Goal: Answer question/provide support: Share knowledge or assist other users

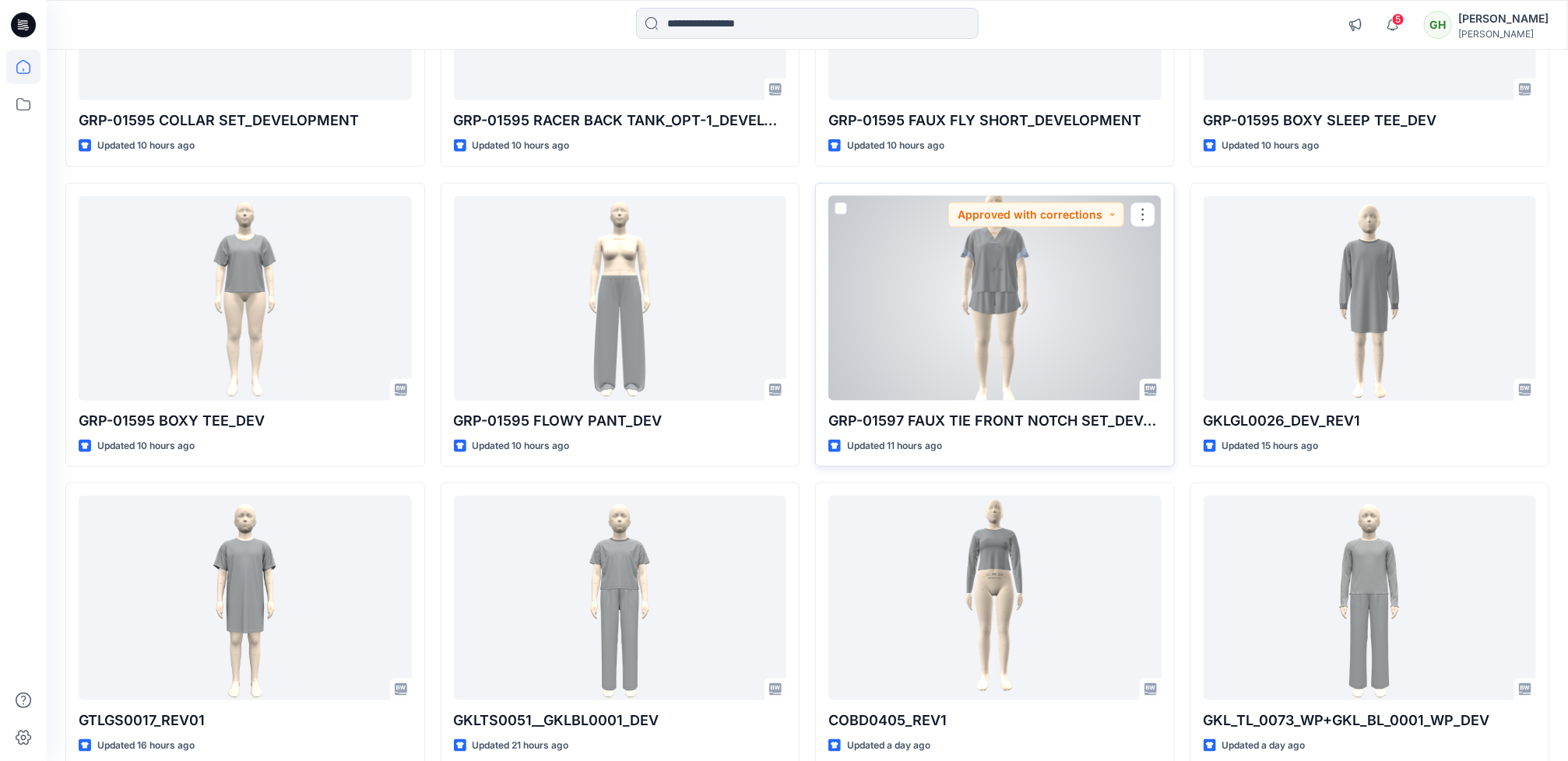
scroll to position [653, 0]
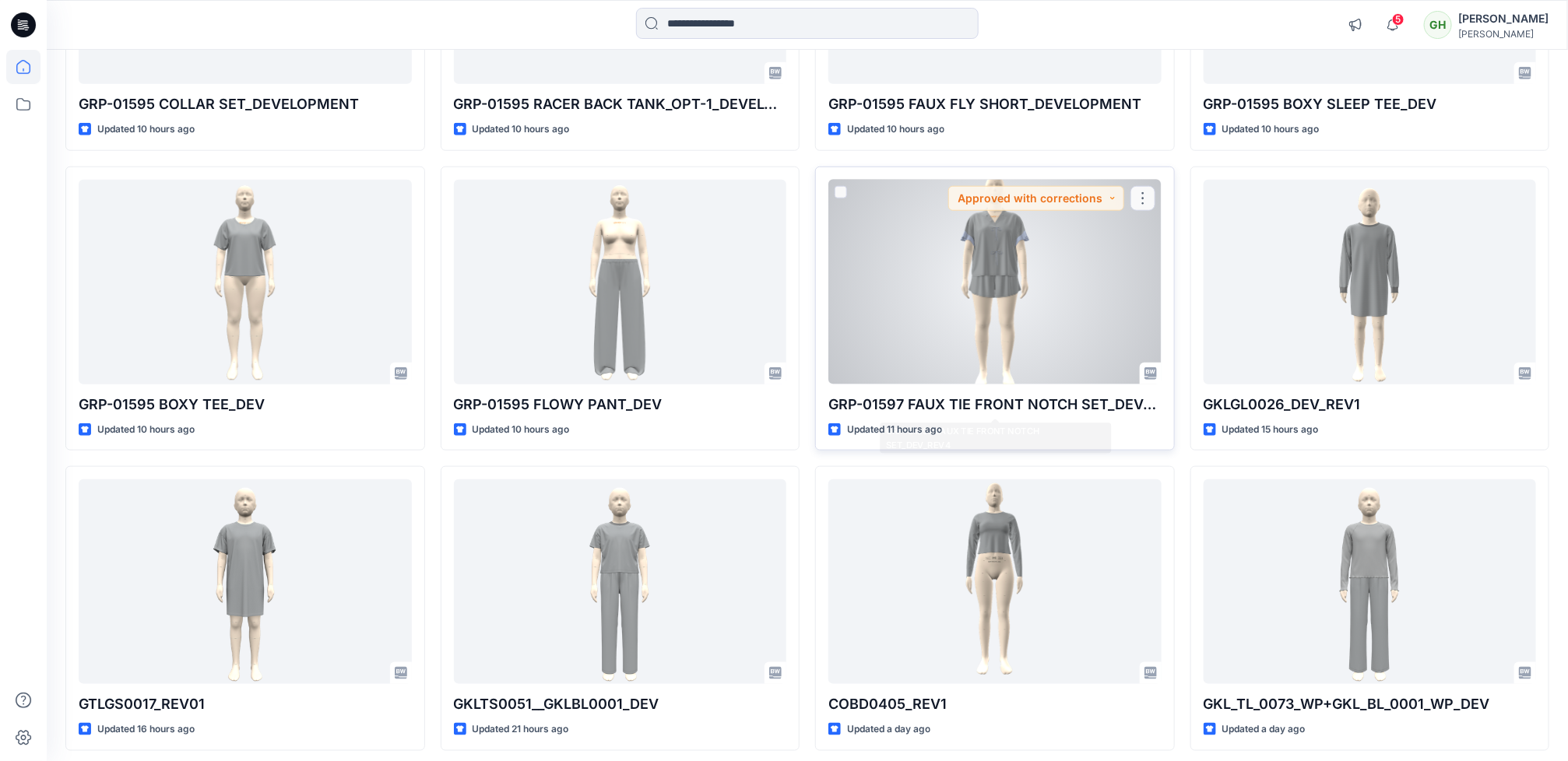
click at [975, 345] on div at bounding box center [994, 281] width 333 height 204
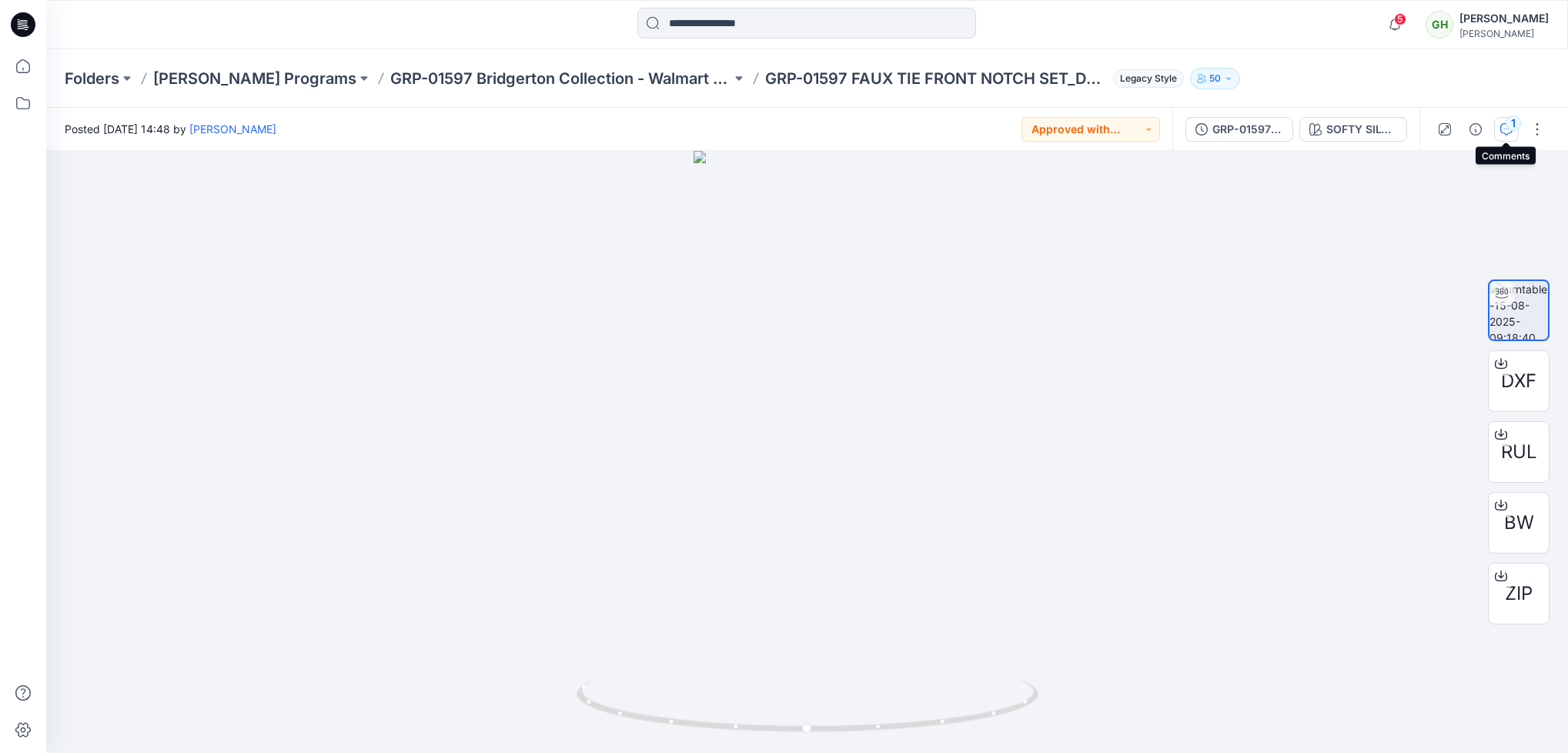
click at [1516, 124] on div "1" at bounding box center [1514, 123] width 15 height 15
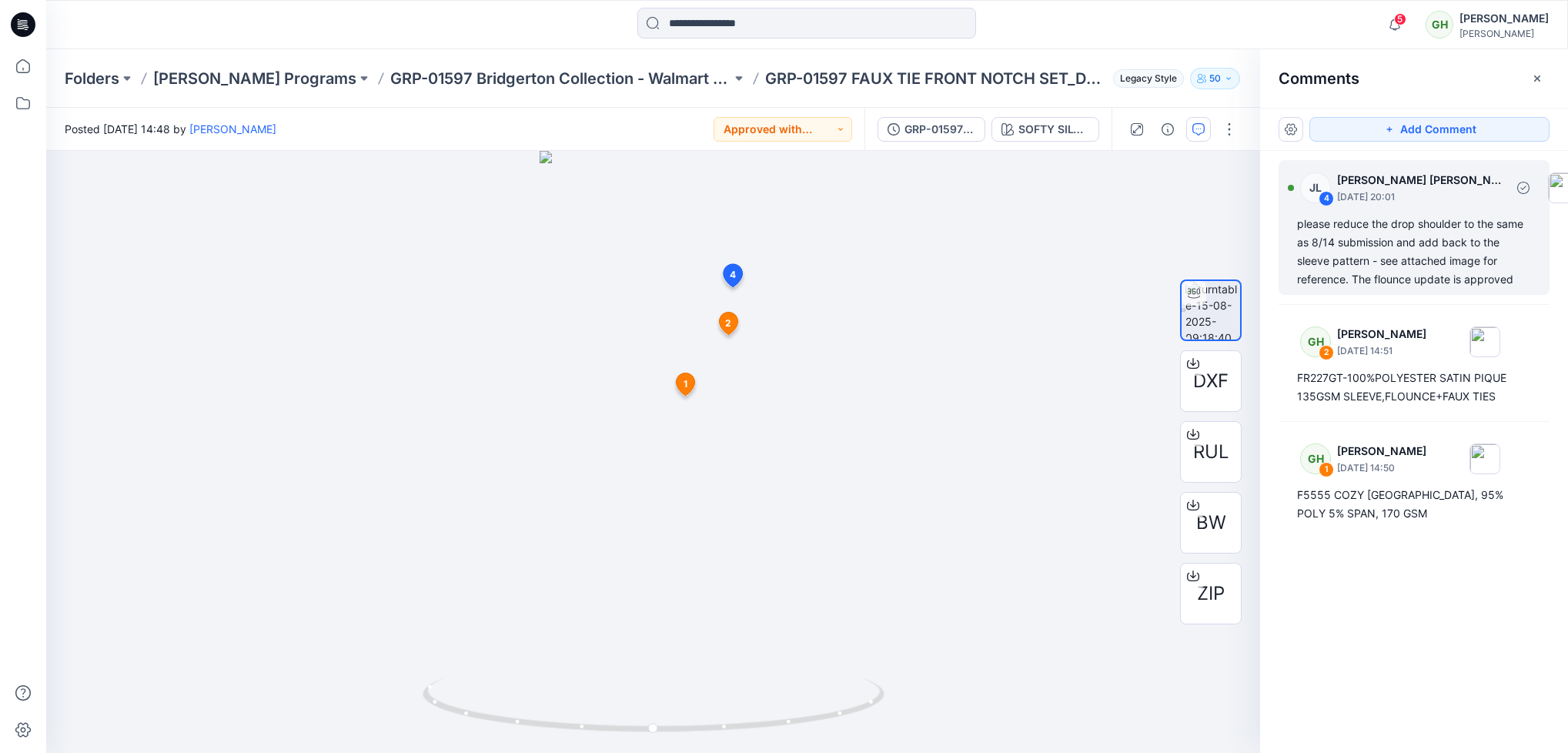
click at [1386, 268] on div "please reduce the drop shoulder to the same as 8/14 submission and add back to …" at bounding box center [1414, 252] width 234 height 74
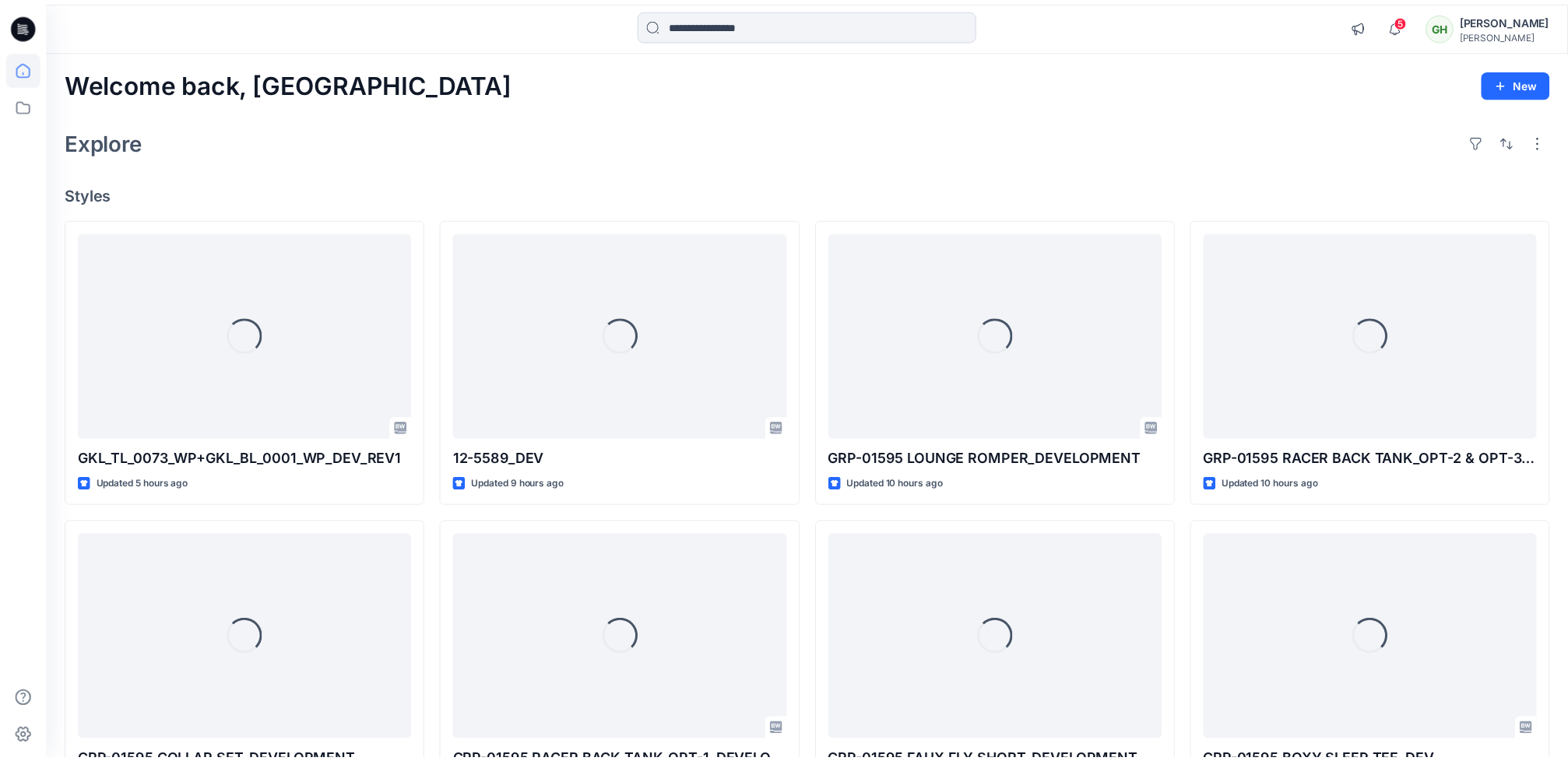
scroll to position [653, 0]
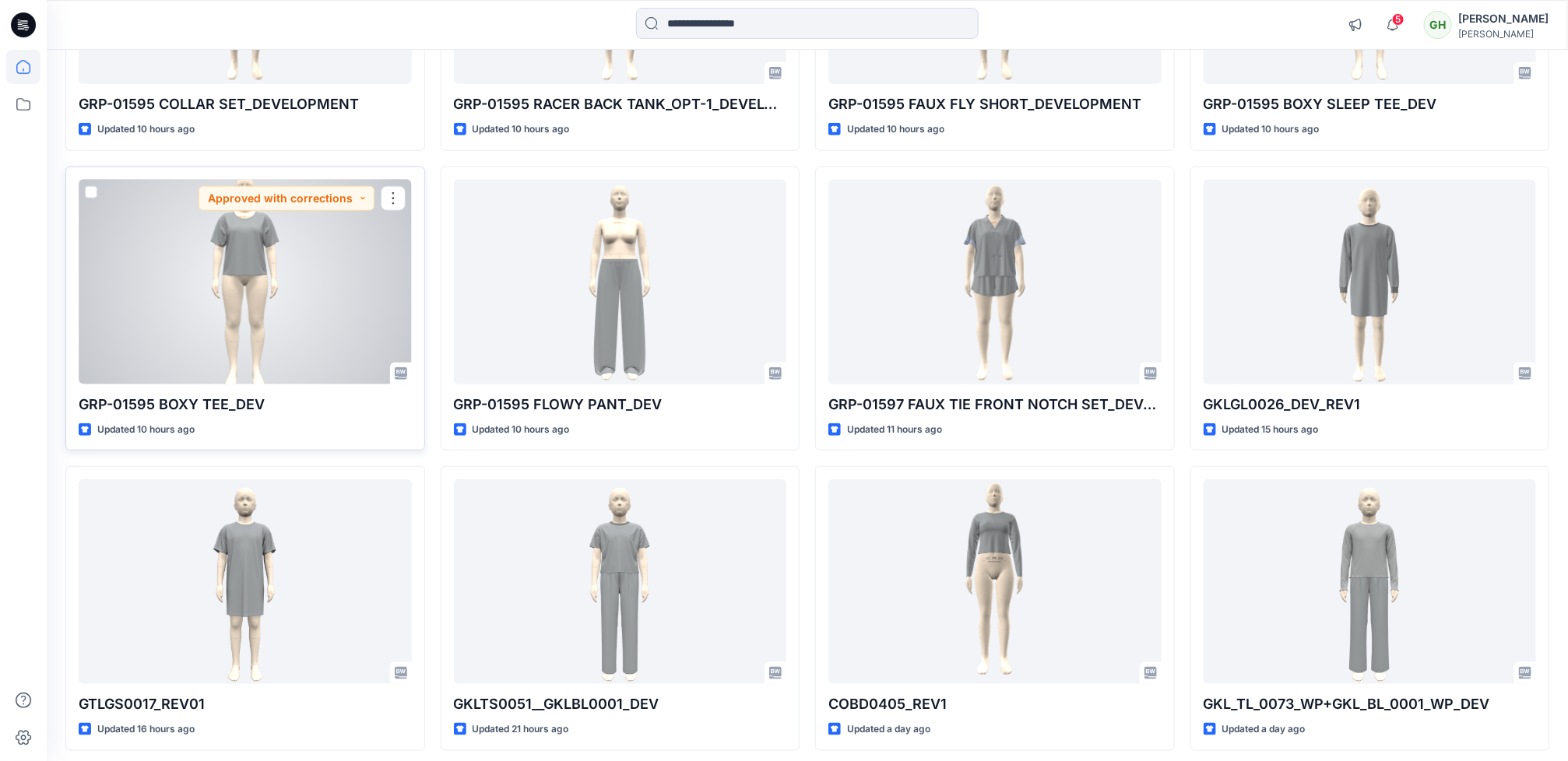
click at [344, 311] on div at bounding box center [245, 281] width 333 height 204
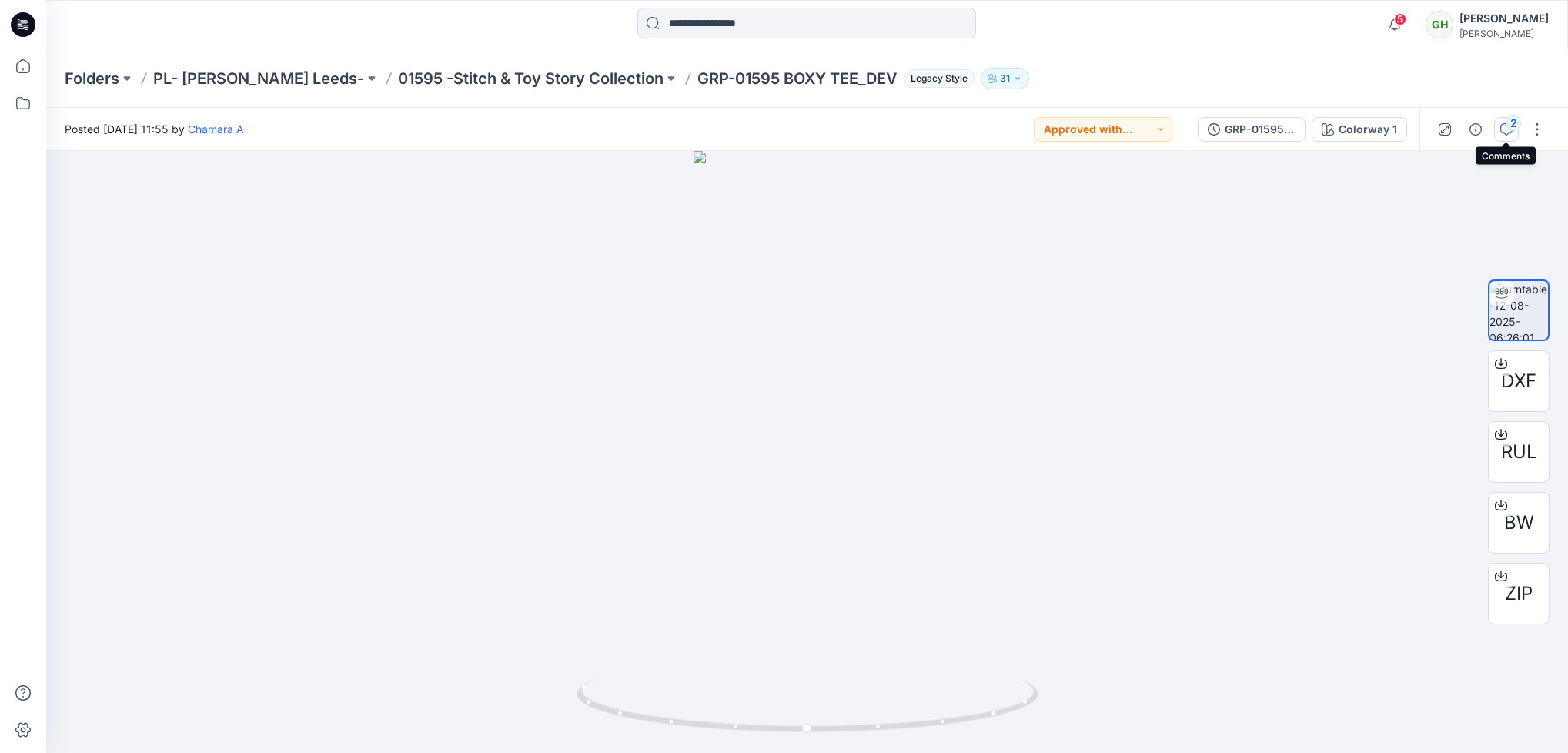
click at [1503, 124] on icon "button" at bounding box center [1506, 129] width 12 height 12
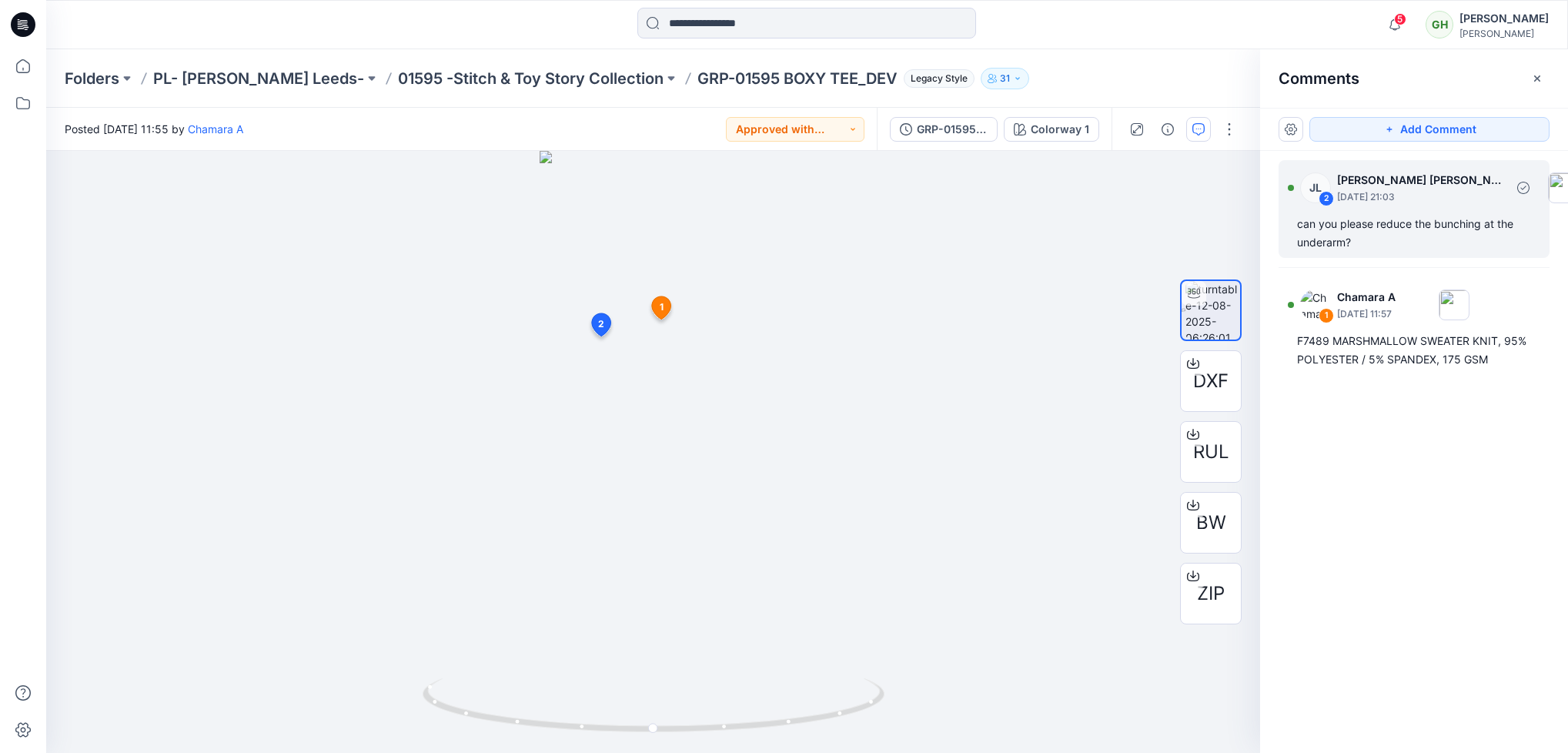
click at [1387, 232] on div "can you please reduce the bunching at the underarm?" at bounding box center [1414, 233] width 234 height 37
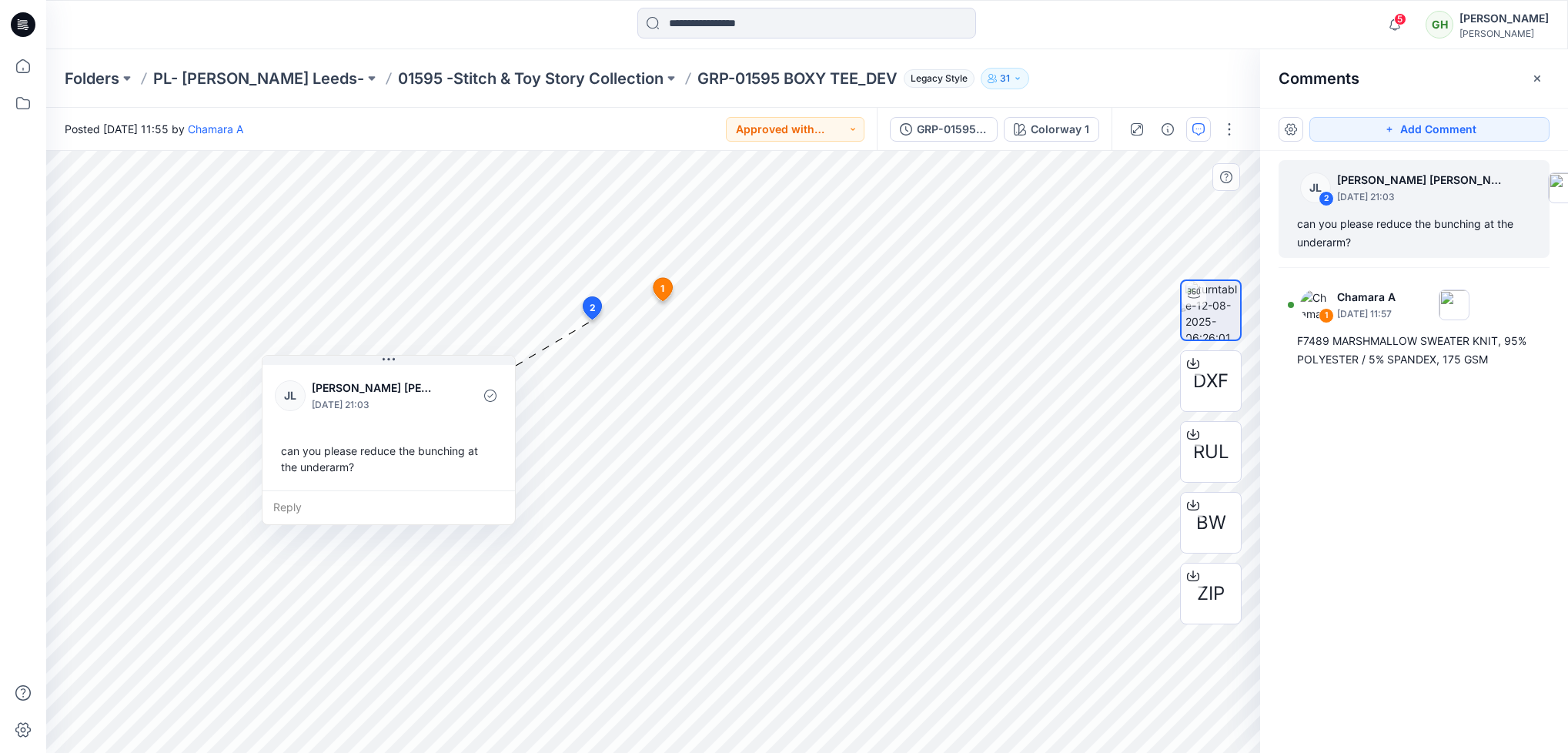
drag, startPoint x: 728, startPoint y: 451, endPoint x: 421, endPoint y: 479, distance: 308.3
click at [421, 479] on div "can you please reduce the bunching at the underarm?" at bounding box center [389, 459] width 228 height 45
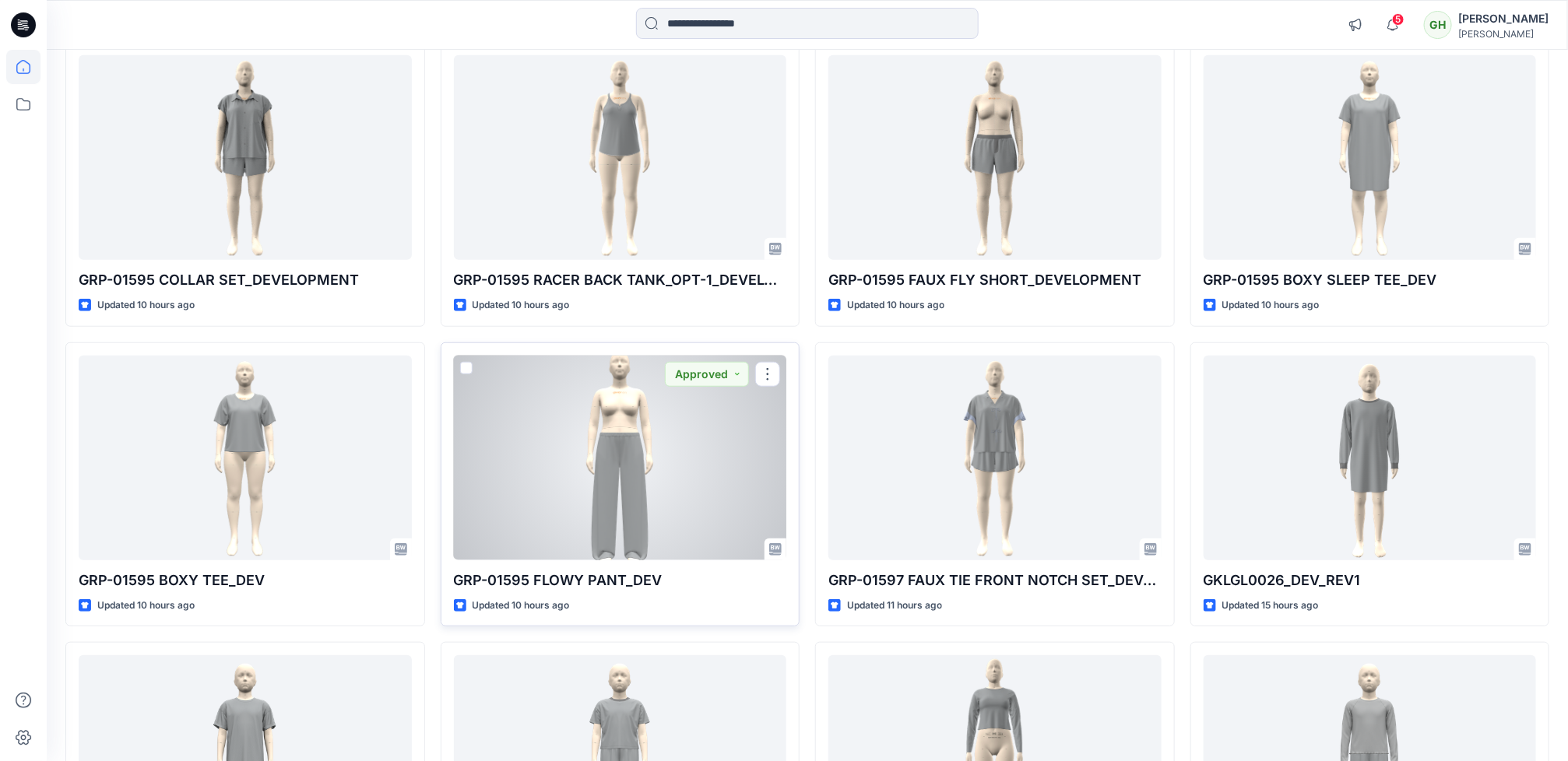
scroll to position [418, 0]
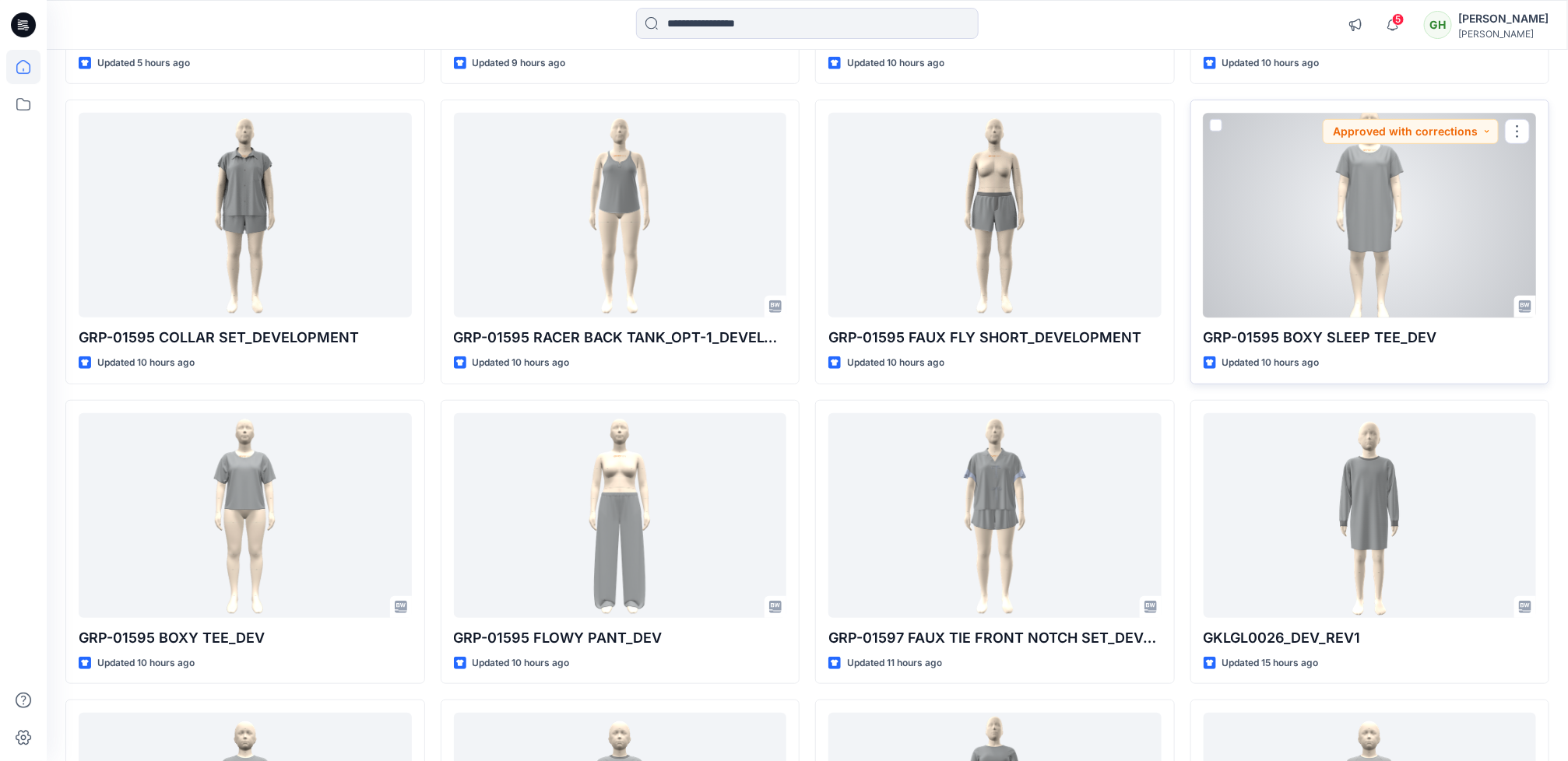
click at [1409, 262] on div at bounding box center [1369, 215] width 333 height 204
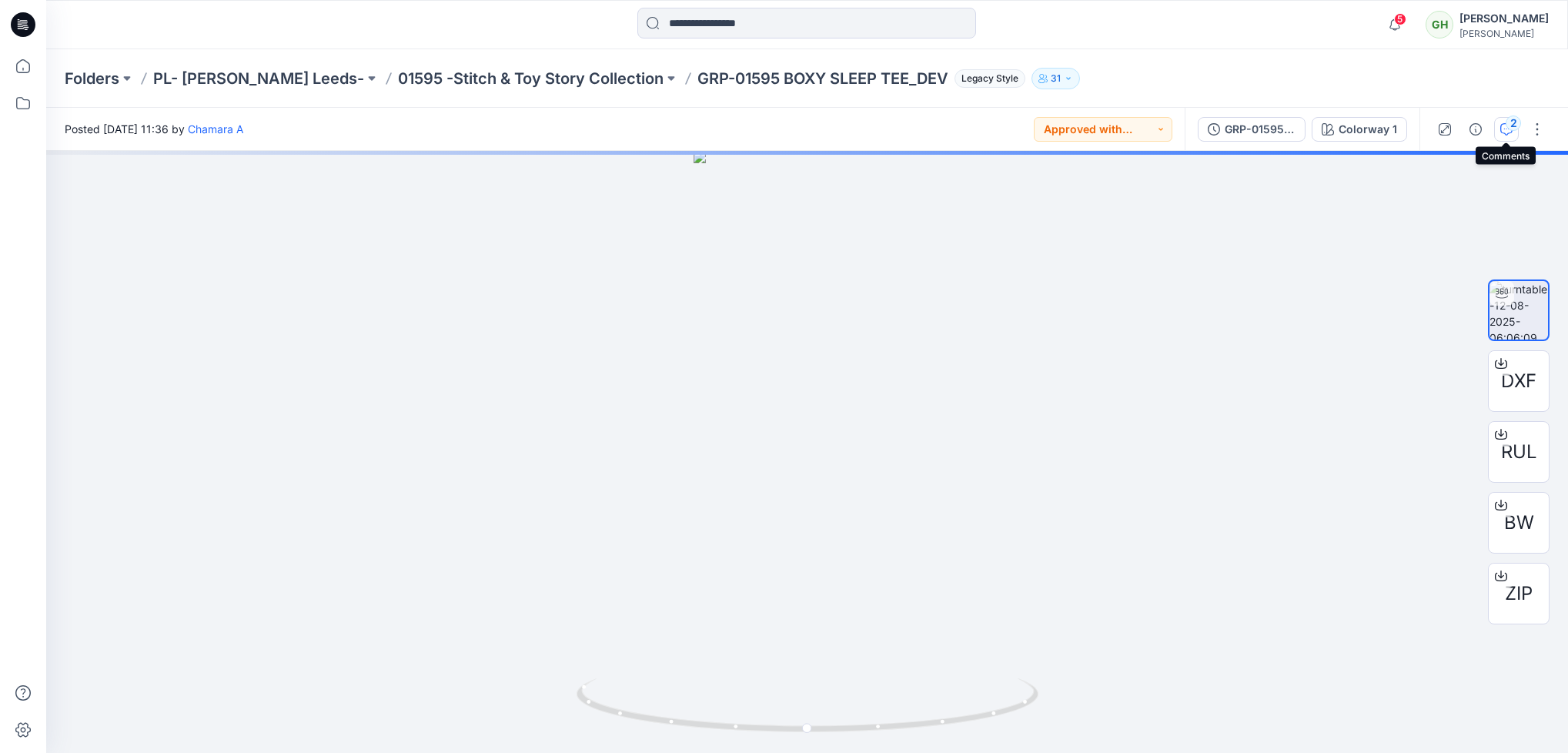
click at [1503, 133] on icon "button" at bounding box center [1506, 129] width 12 height 12
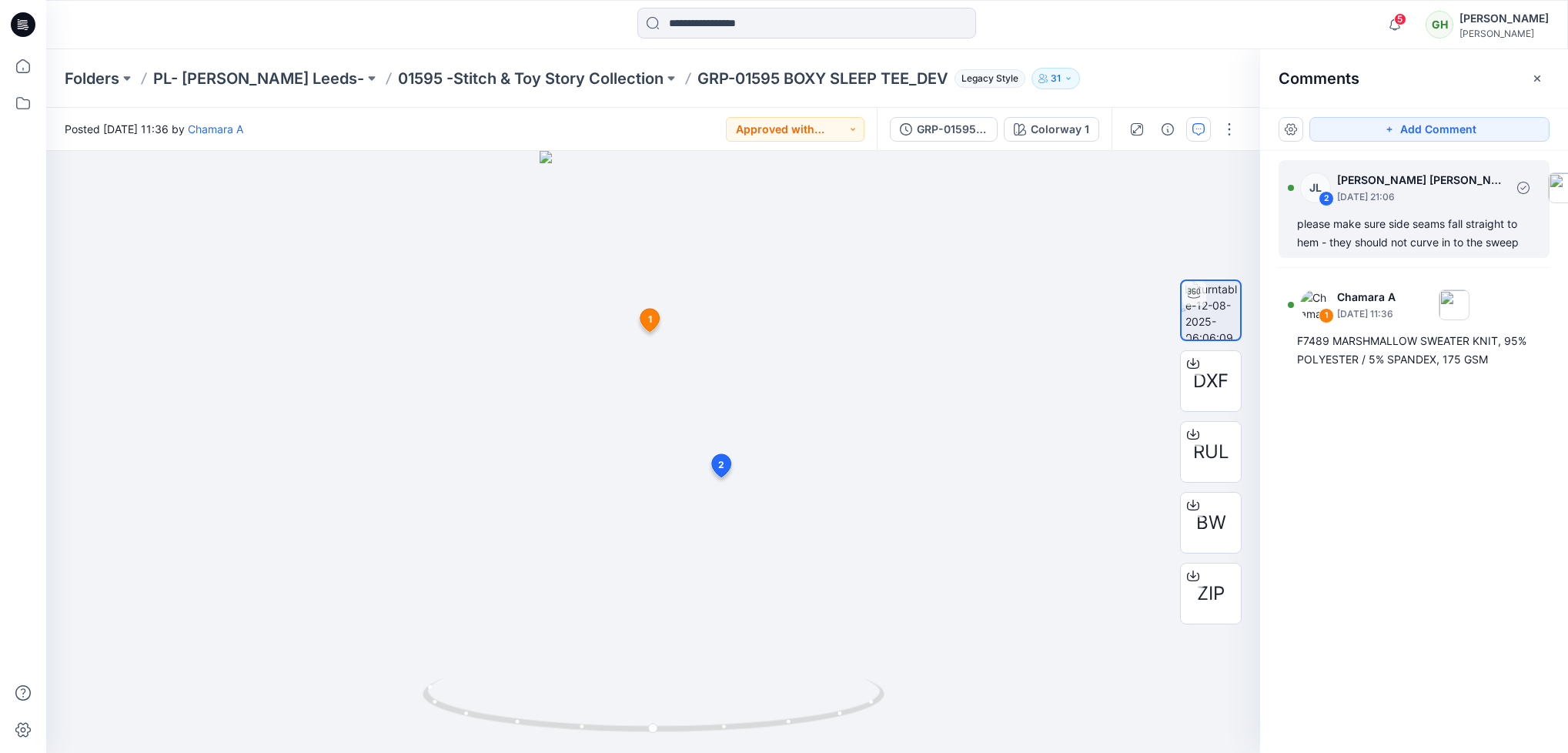
click at [1396, 224] on div "please make sure side seams fall straight to hem - they should not curve in to …" at bounding box center [1414, 233] width 234 height 37
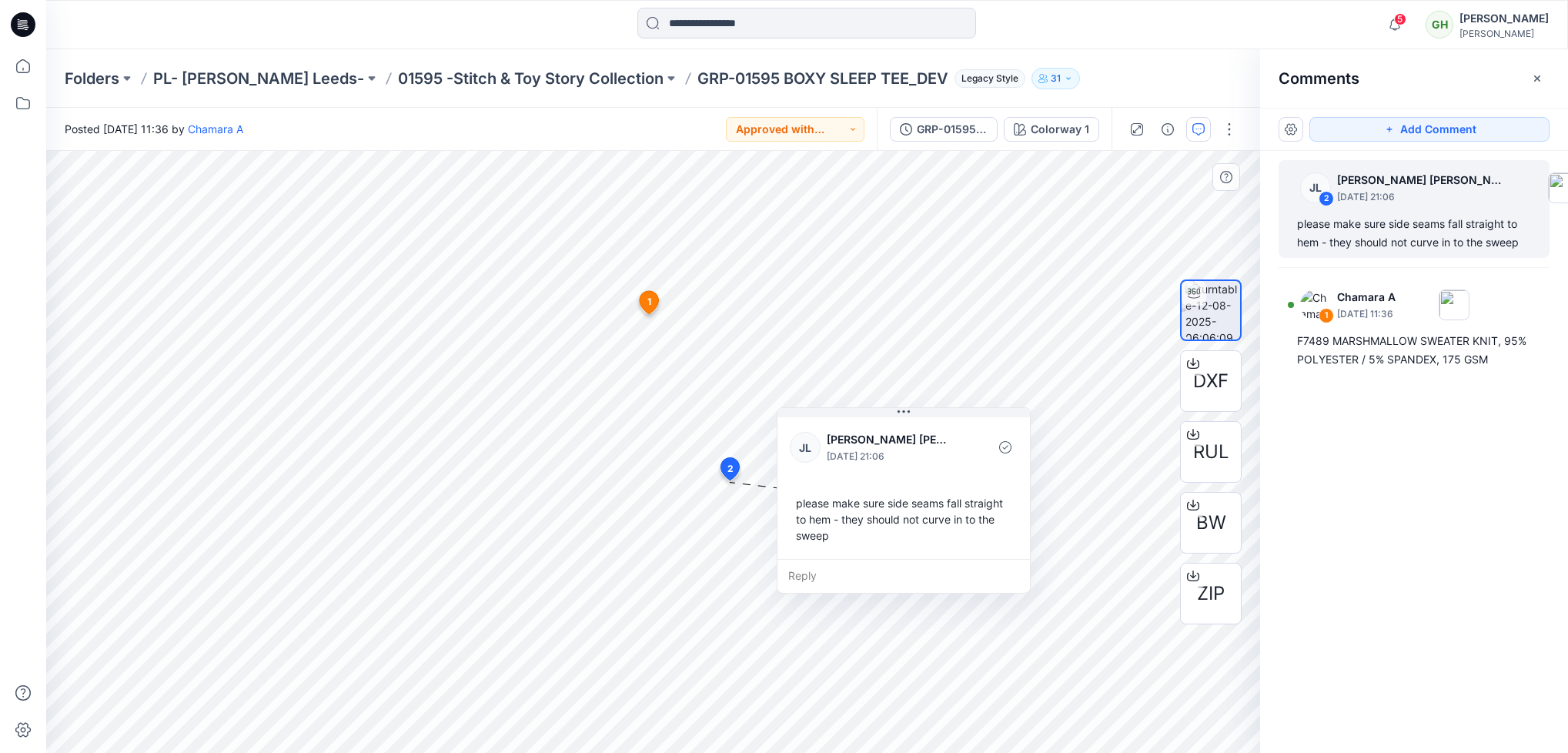
drag, startPoint x: 910, startPoint y: 620, endPoint x: 949, endPoint y: 467, distance: 157.9
click at [949, 467] on div "JL Jessica Lisa August 15, 2025 21:06" at bounding box center [904, 447] width 228 height 43
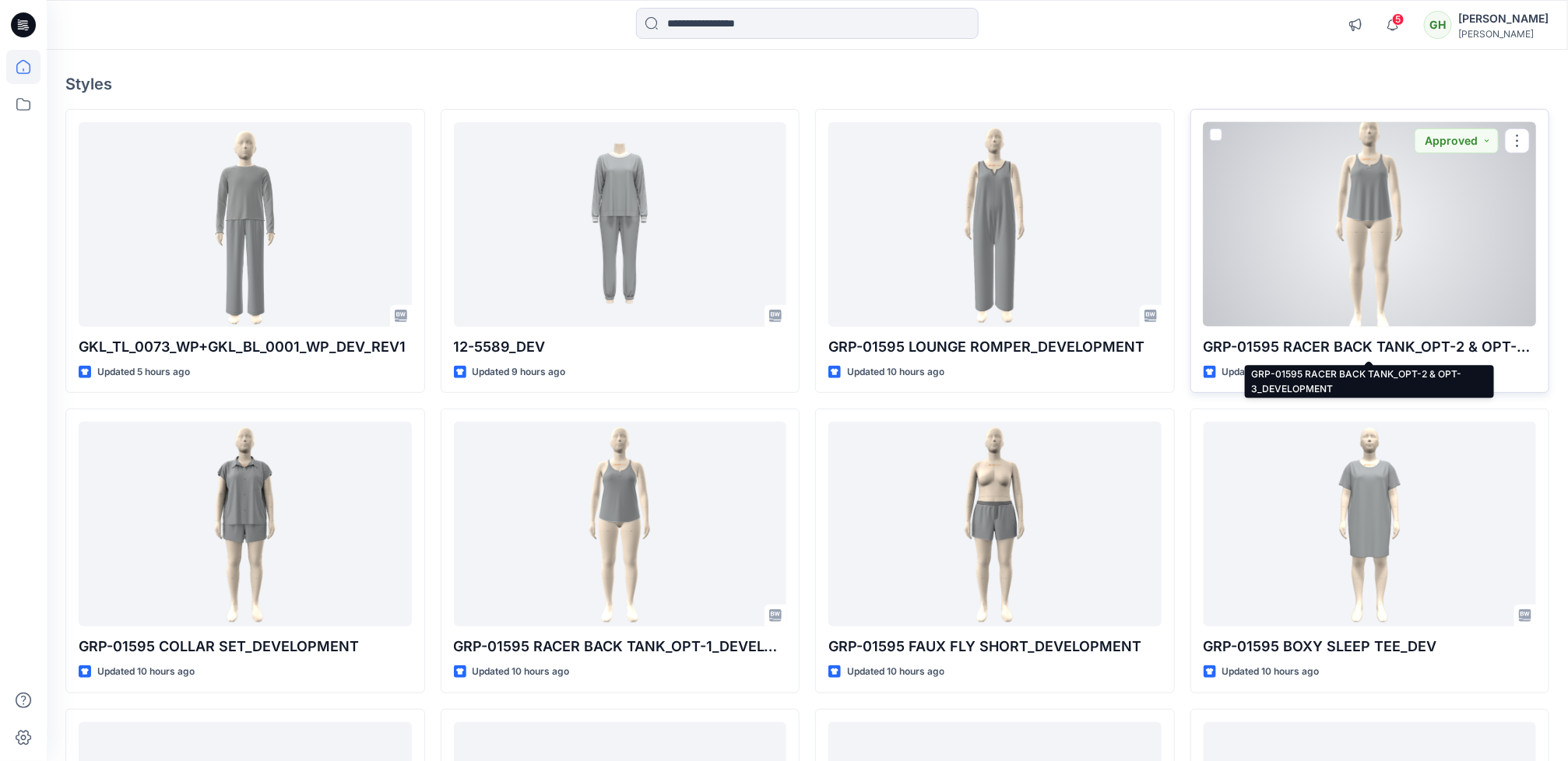
scroll to position [68, 0]
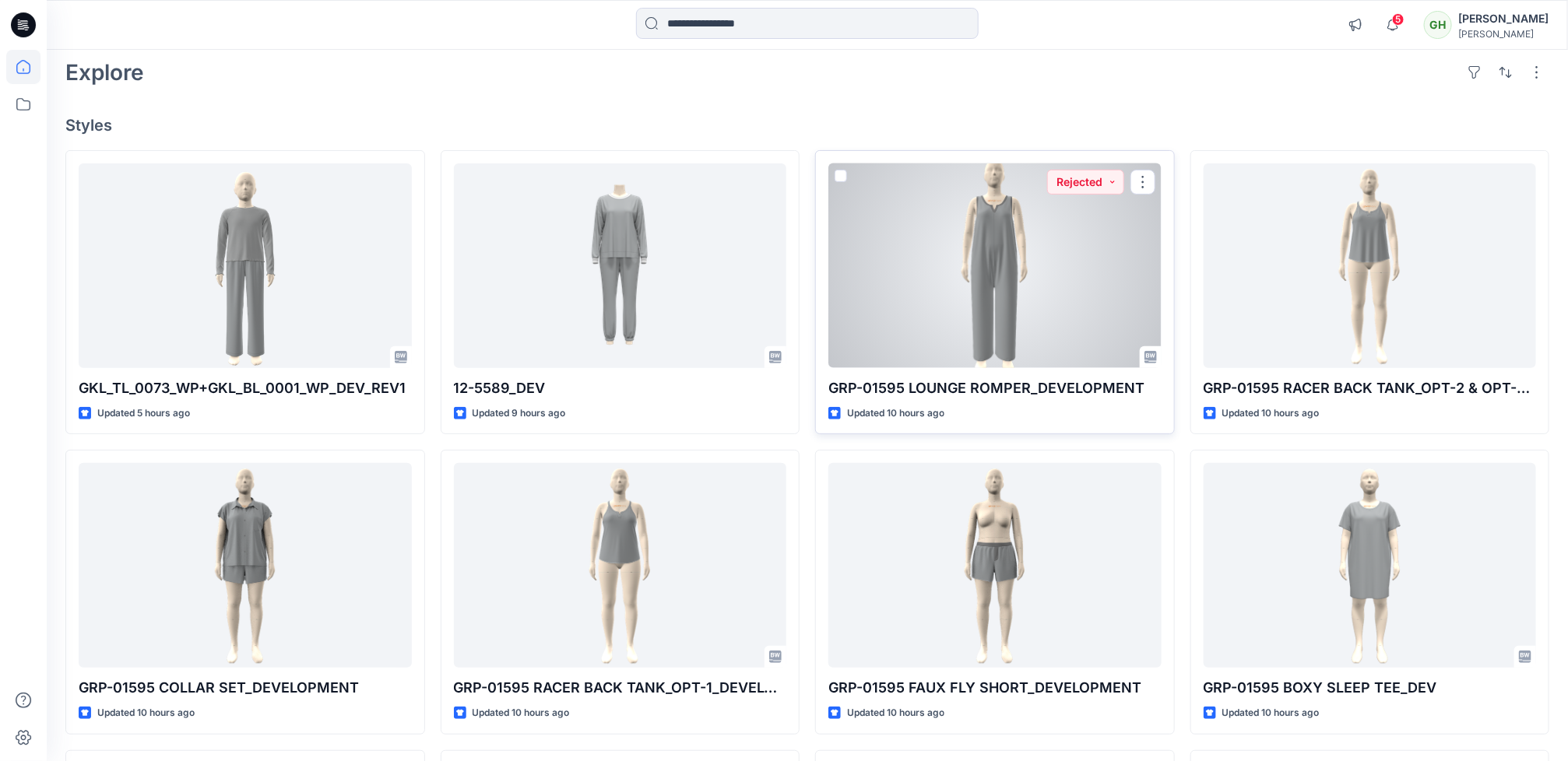
click at [1044, 278] on div at bounding box center [994, 265] width 333 height 204
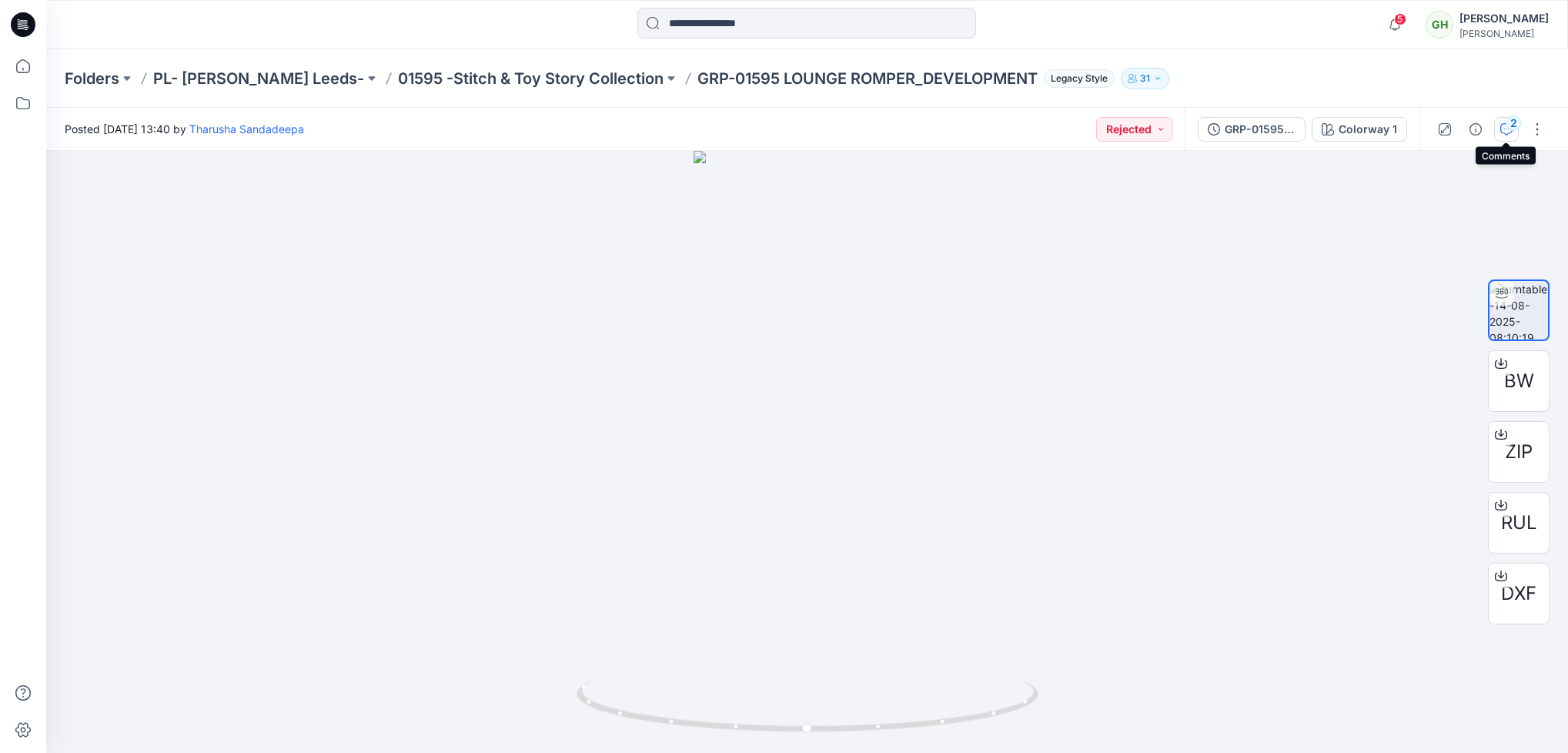
click at [1511, 135] on button "2" at bounding box center [1507, 129] width 25 height 25
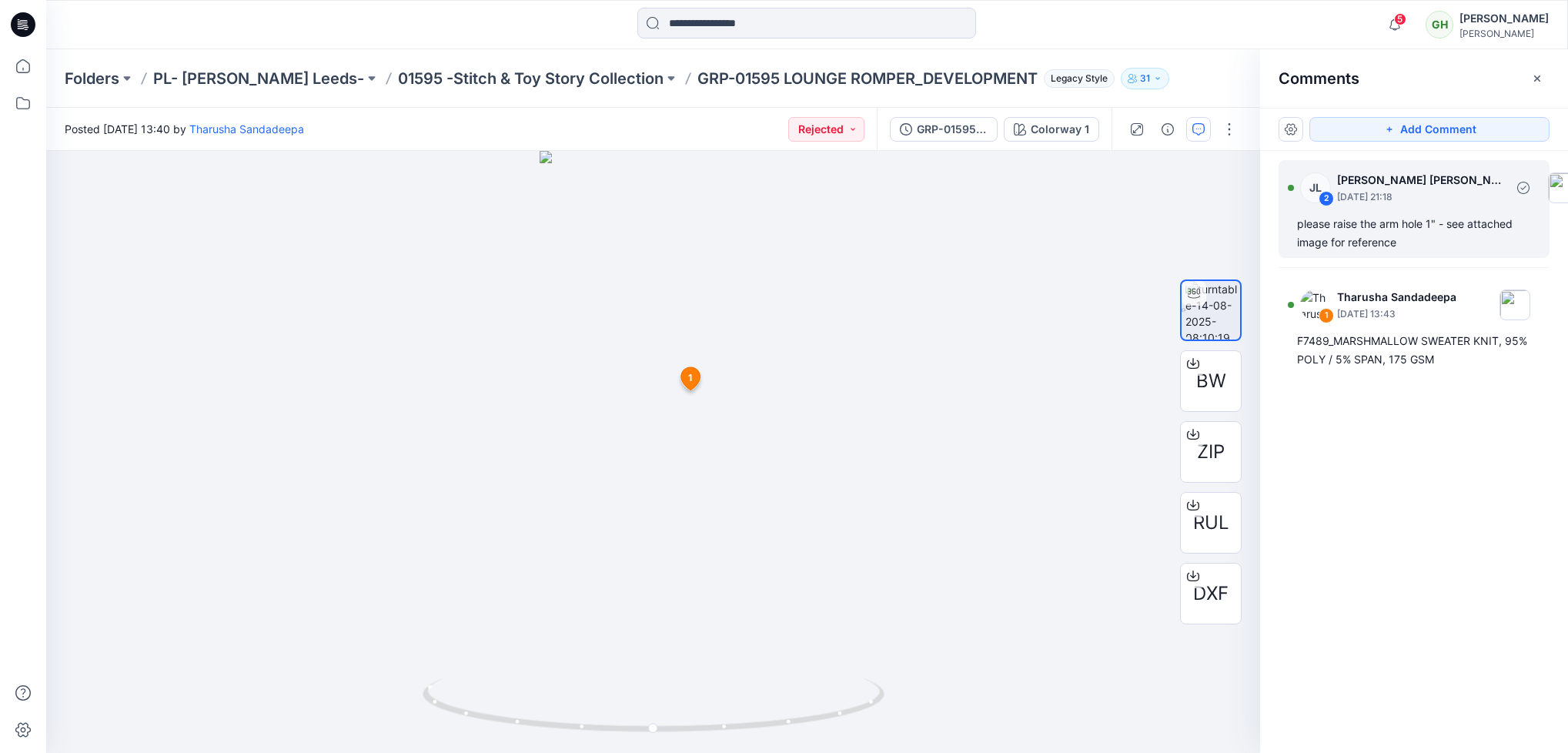
click at [1380, 222] on div "please raise the arm hole 1" - see attached image for reference" at bounding box center [1414, 233] width 234 height 37
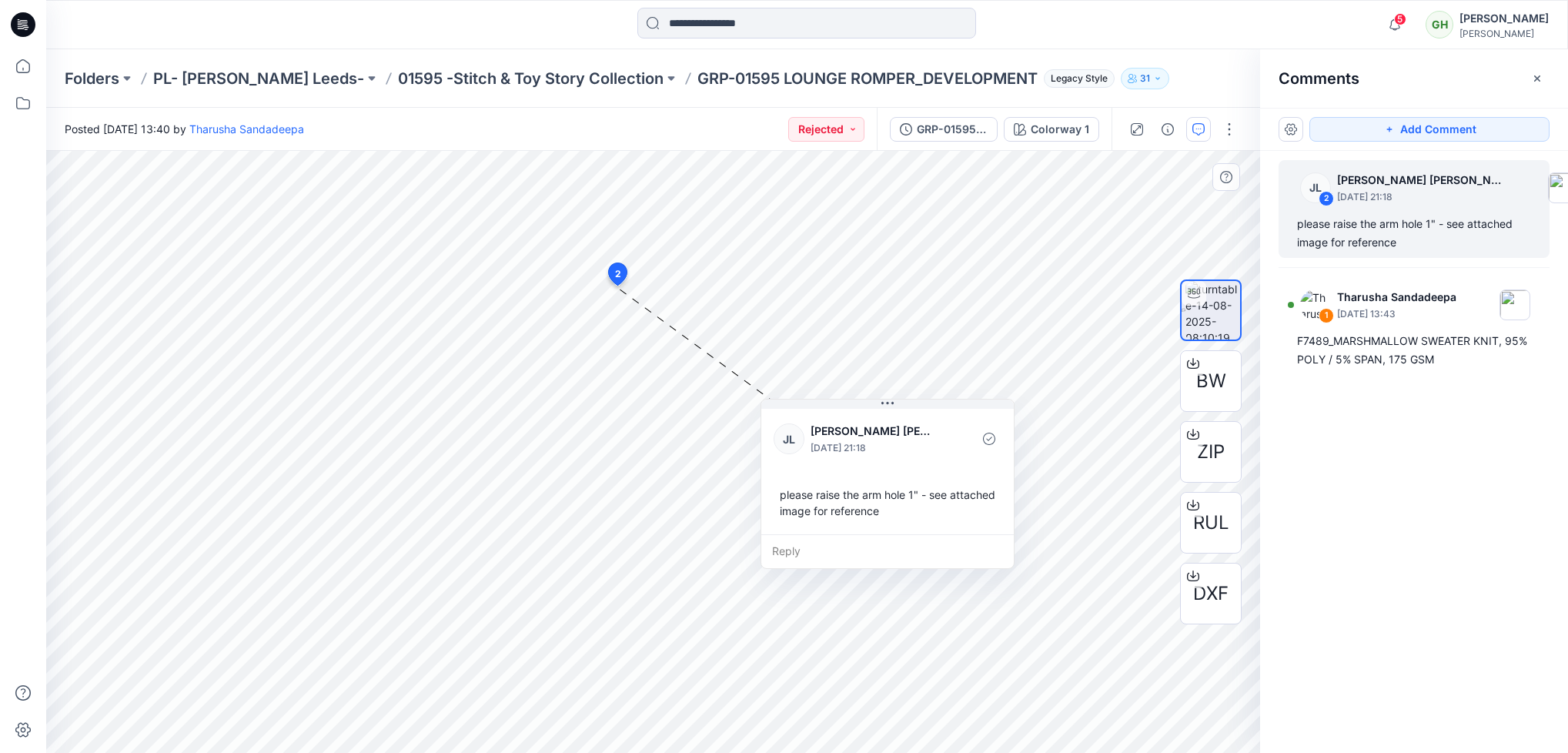
drag, startPoint x: 804, startPoint y: 485, endPoint x: 957, endPoint y: 471, distance: 153.6
click at [957, 471] on div "JL Jessica Lisa August 15, 2025 21:18 please raise the arm hole 1" - see attach…" at bounding box center [887, 470] width 252 height 128
click at [402, 71] on p "01595 -Stitch & Toy Story Collection" at bounding box center [531, 78] width 266 height 22
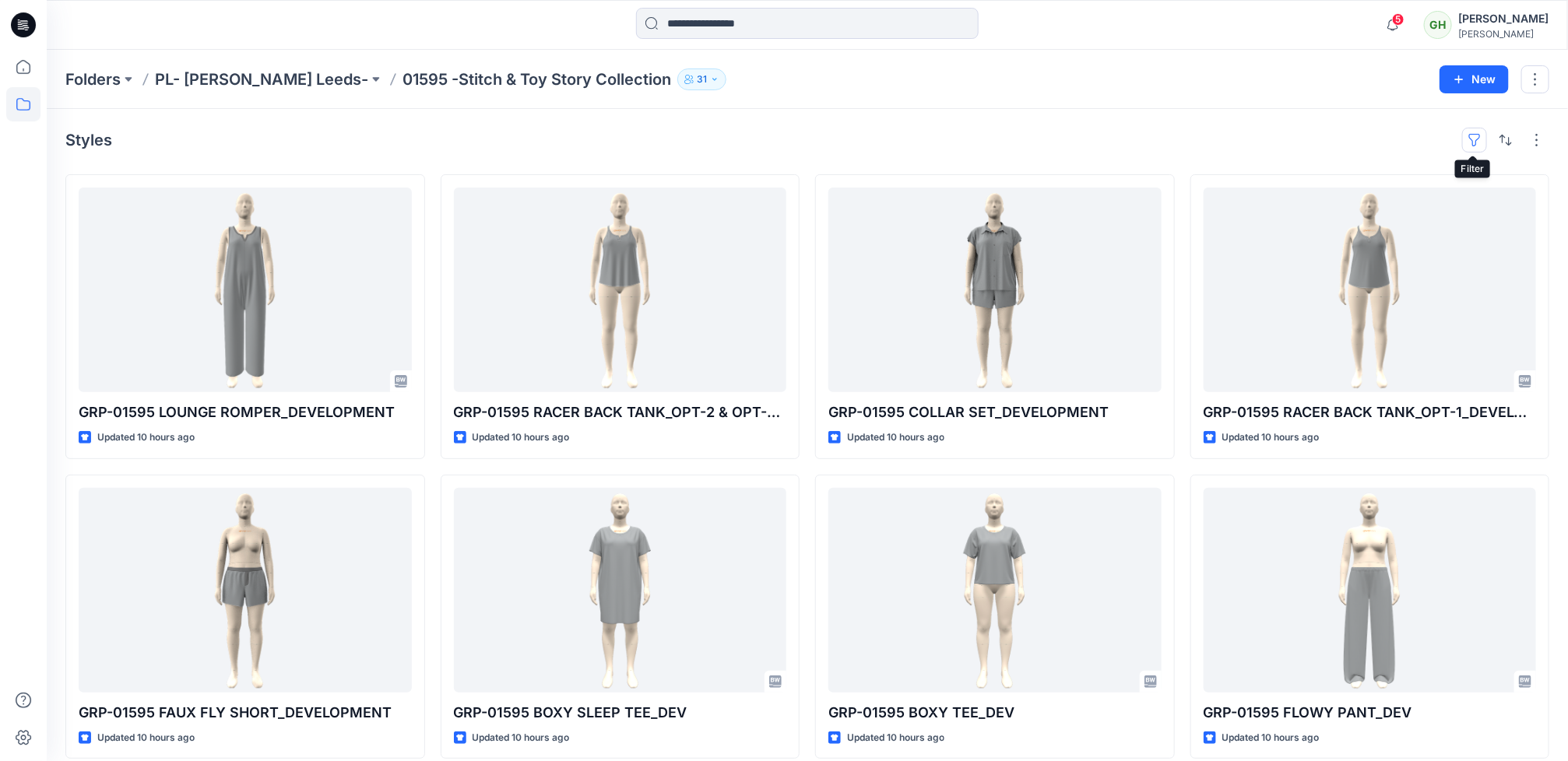
click at [1469, 147] on button "button" at bounding box center [1474, 140] width 25 height 25
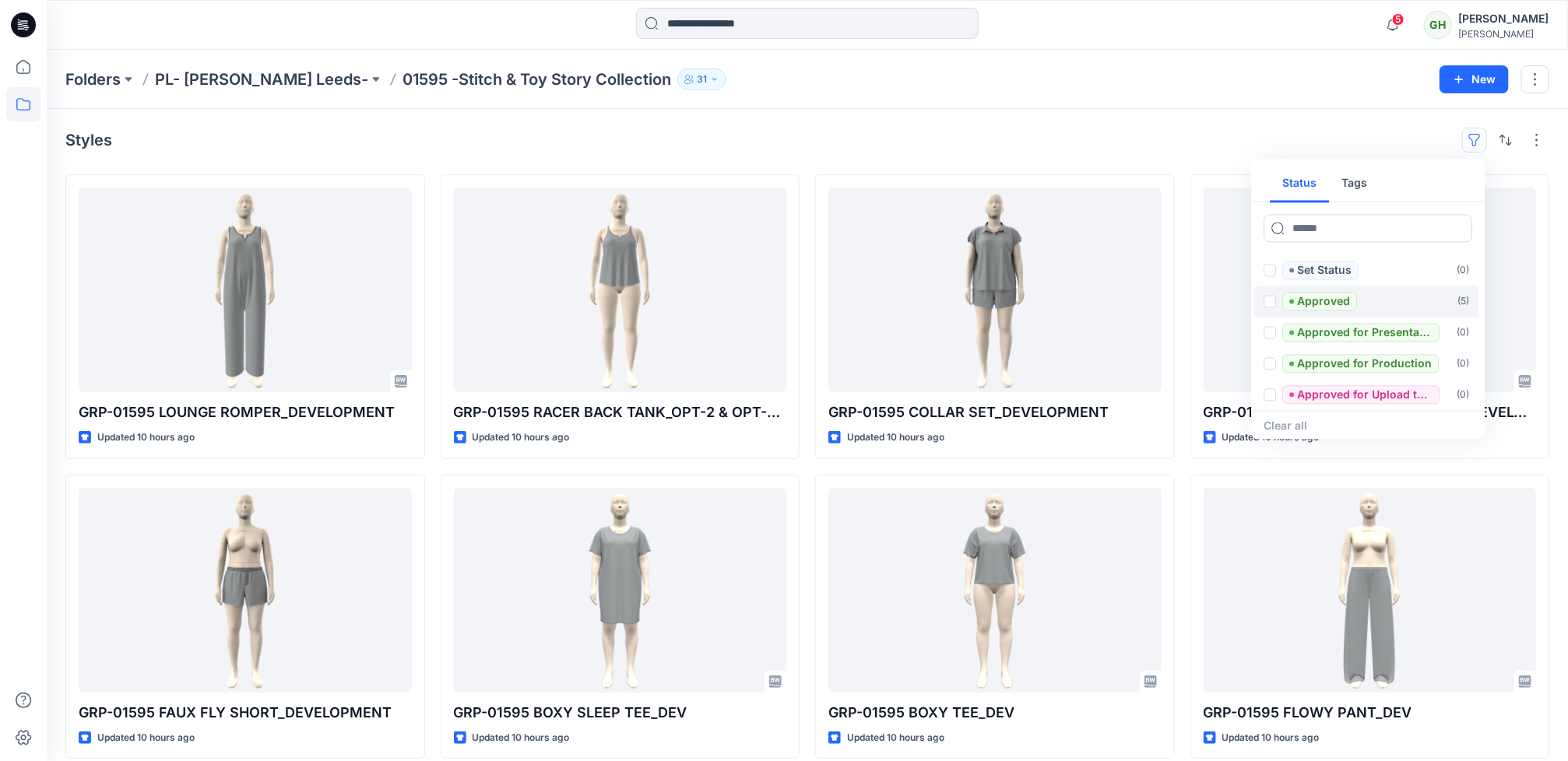
click at [1271, 307] on span at bounding box center [1270, 301] width 12 height 12
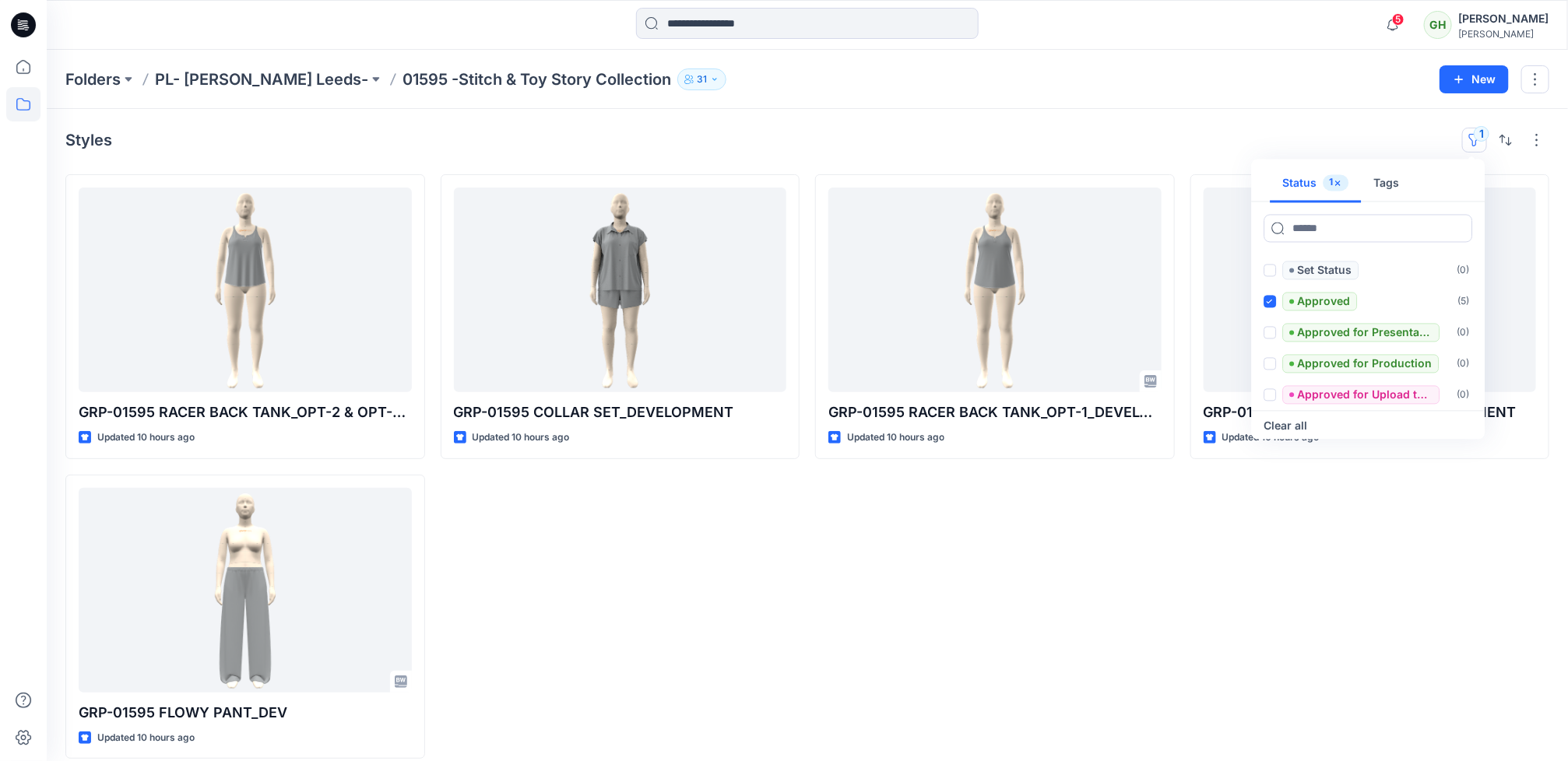
click at [740, 630] on div "GRP-01595 COLLAR SET_DEVELOPMENT Updated 10 hours ago" at bounding box center [620, 466] width 360 height 584
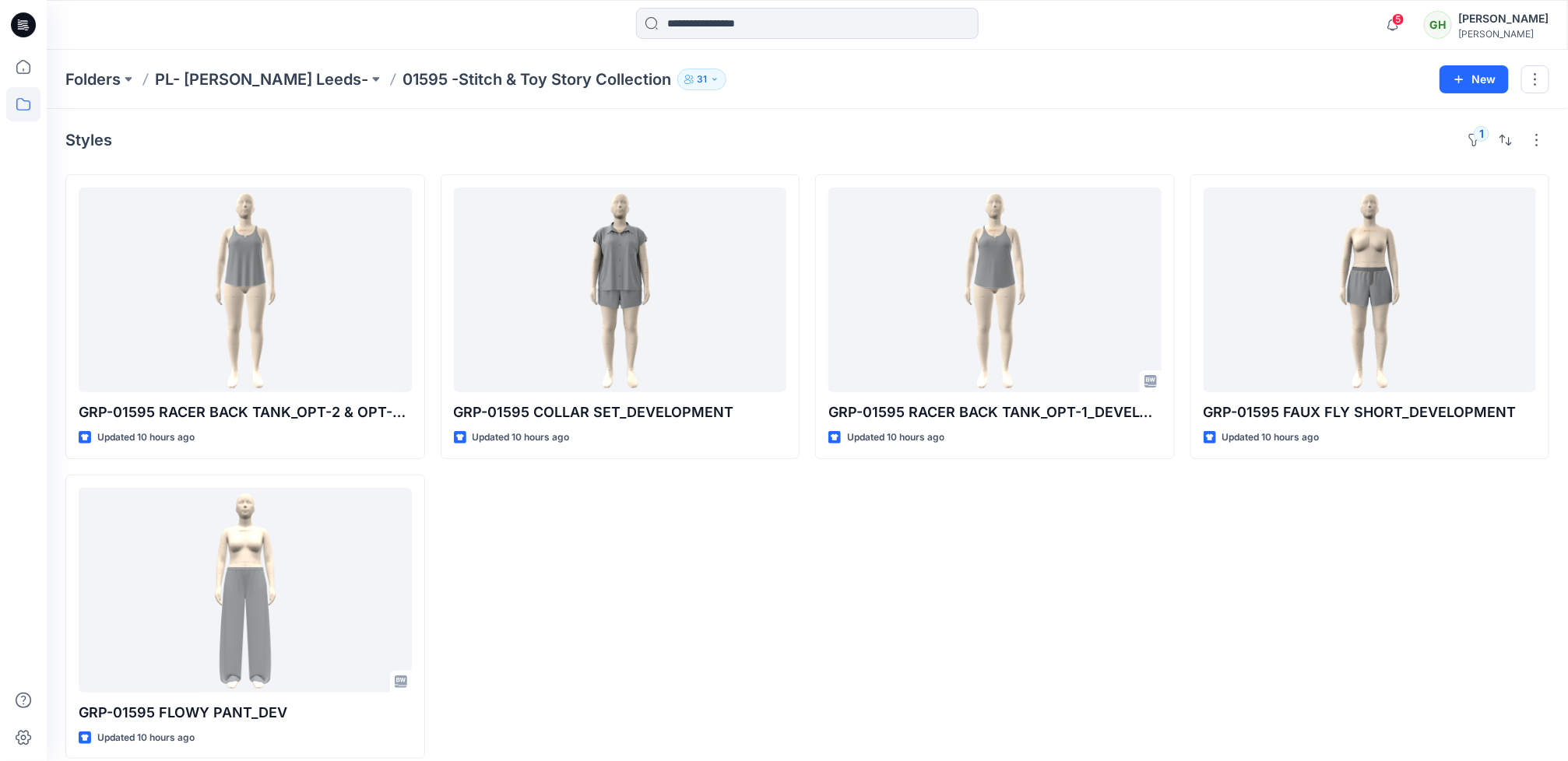
click at [24, 28] on icon at bounding box center [26, 27] width 6 height 1
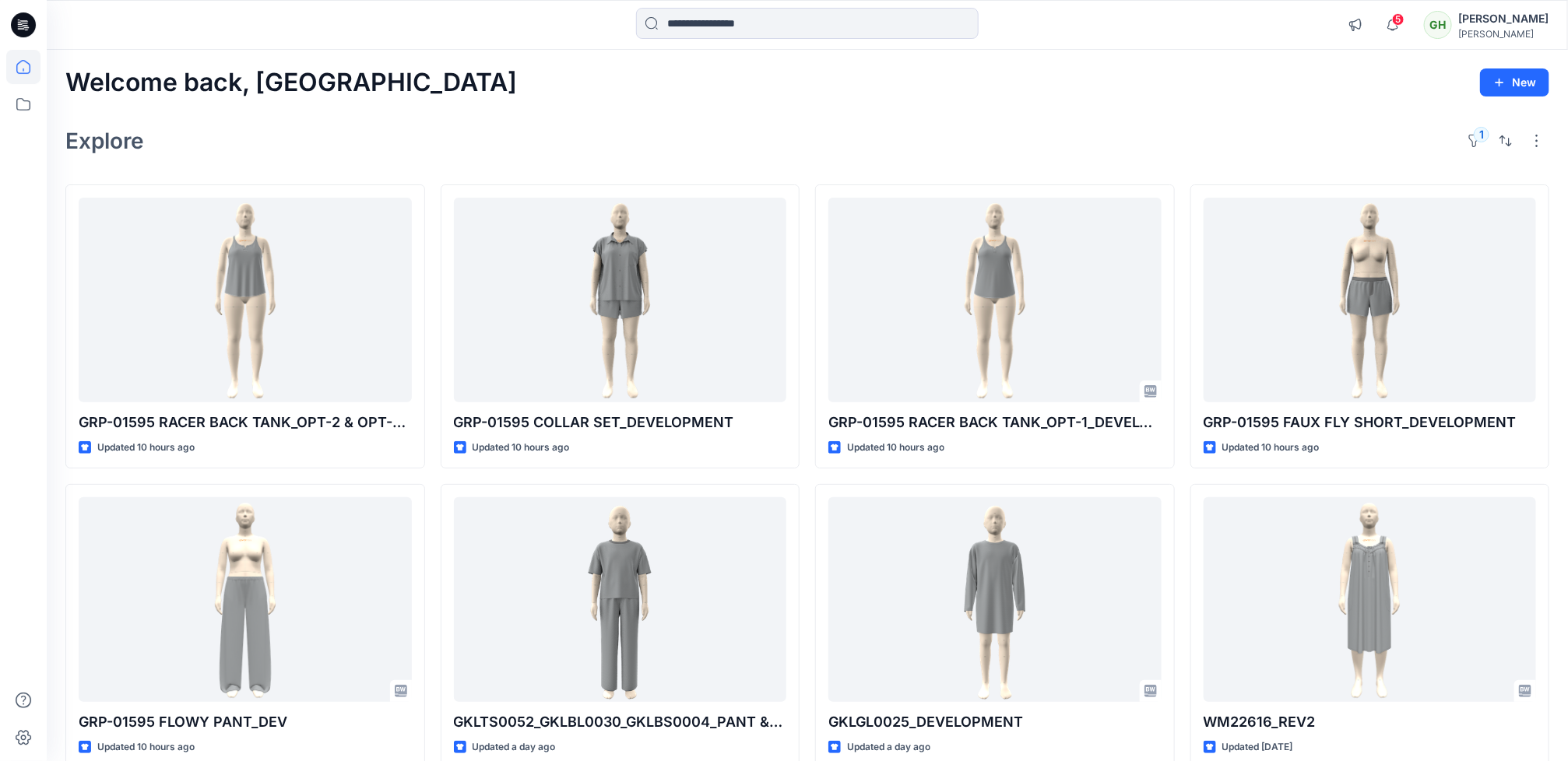
click at [22, 31] on icon at bounding box center [23, 25] width 25 height 25
click at [1472, 141] on button "1" at bounding box center [1474, 141] width 25 height 25
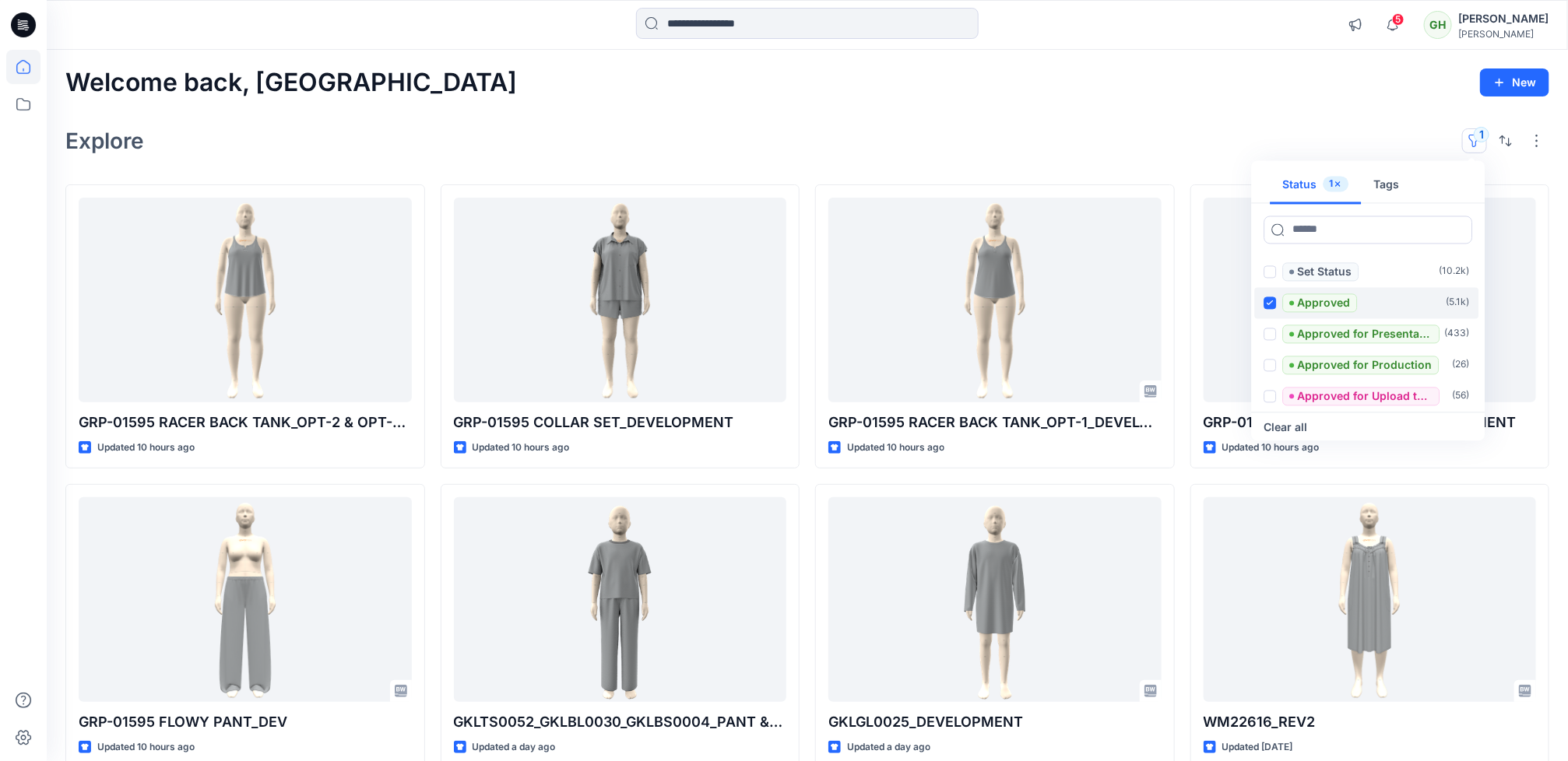
click at [1267, 304] on icon at bounding box center [1270, 303] width 7 height 6
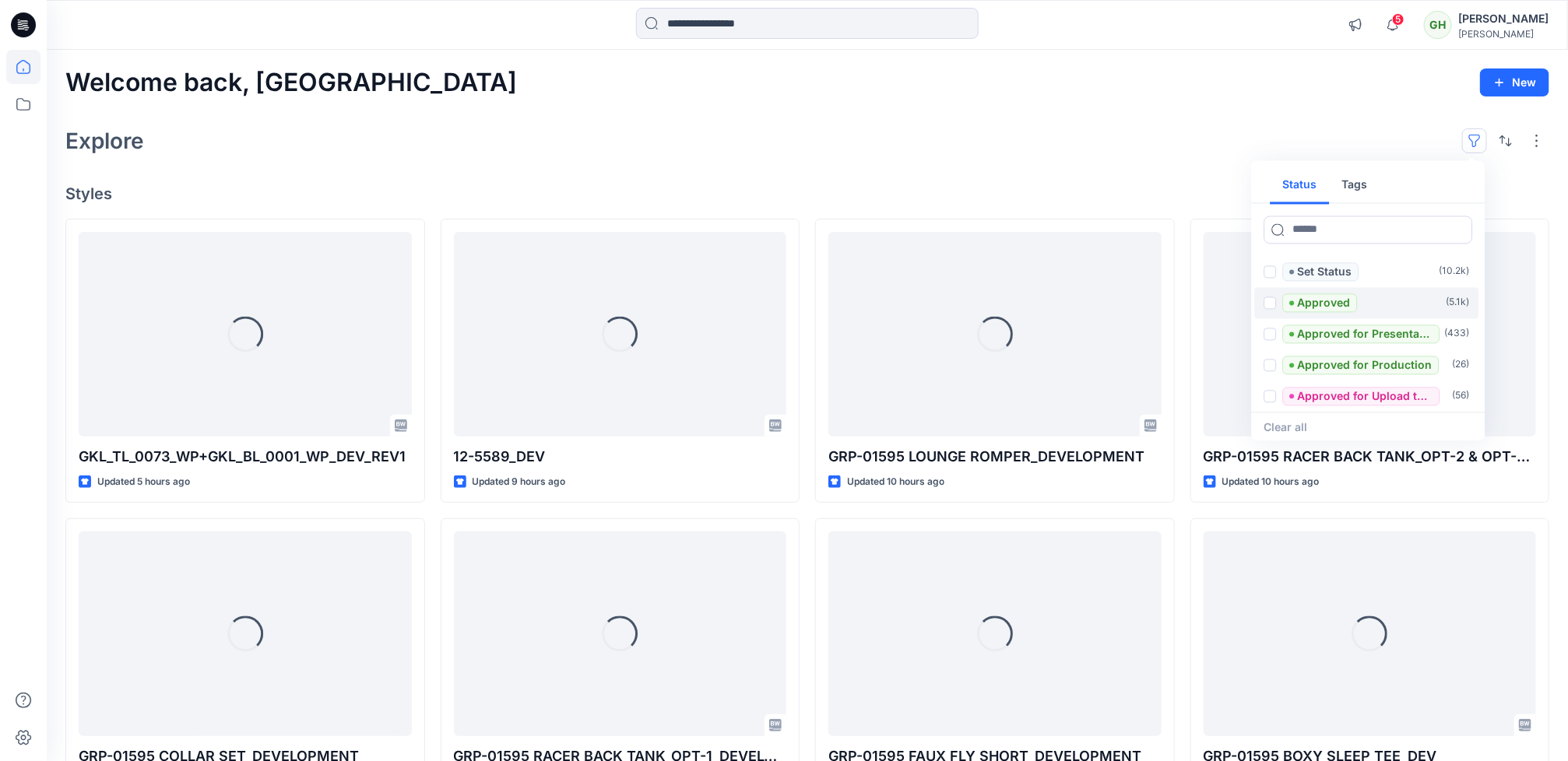
click at [827, 155] on div "Explore Status Tags Set Status ( 10.2k ) Approved ( 5.1k ) Approved for Present…" at bounding box center [807, 140] width 1484 height 37
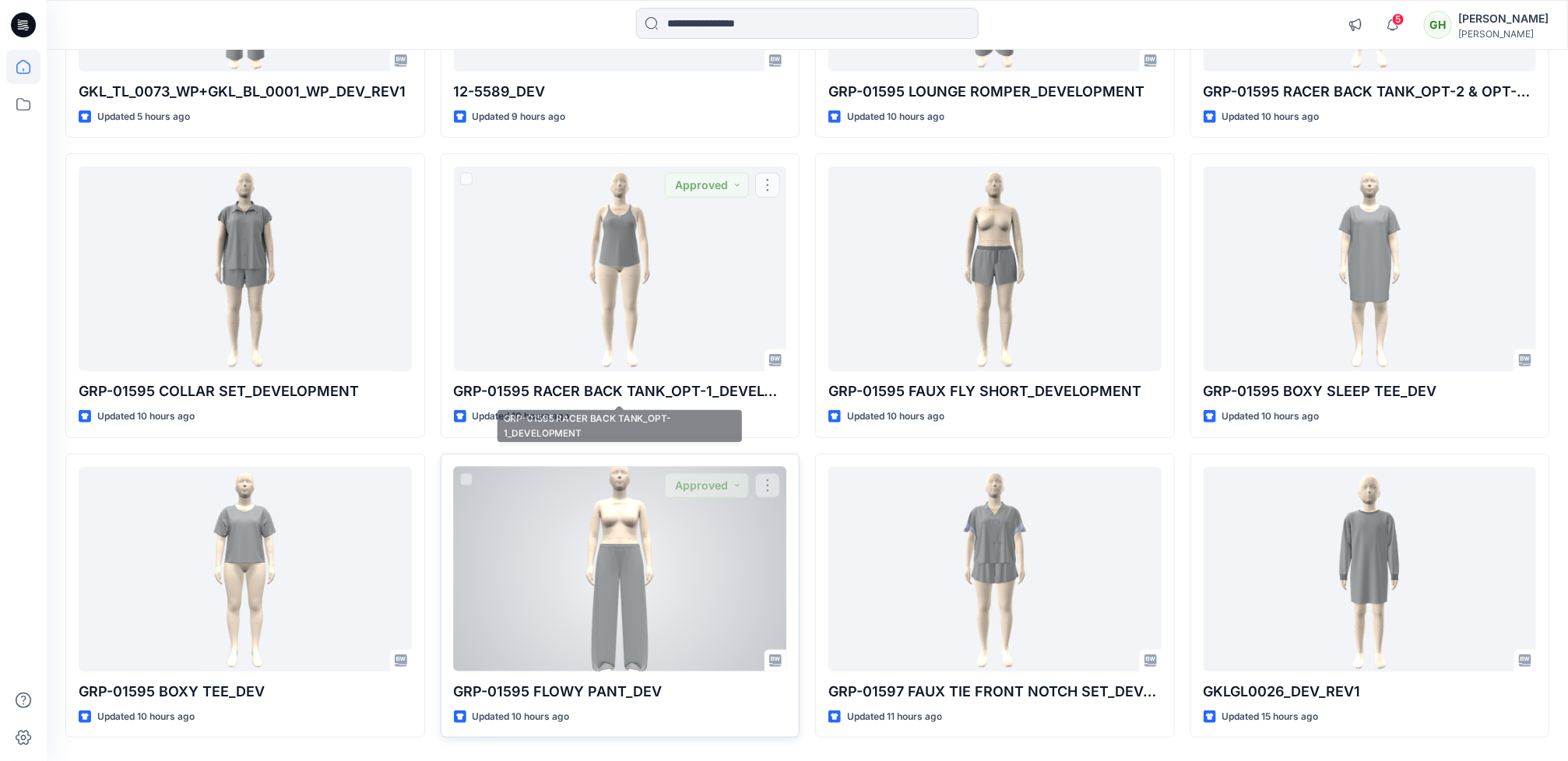
scroll to position [418, 0]
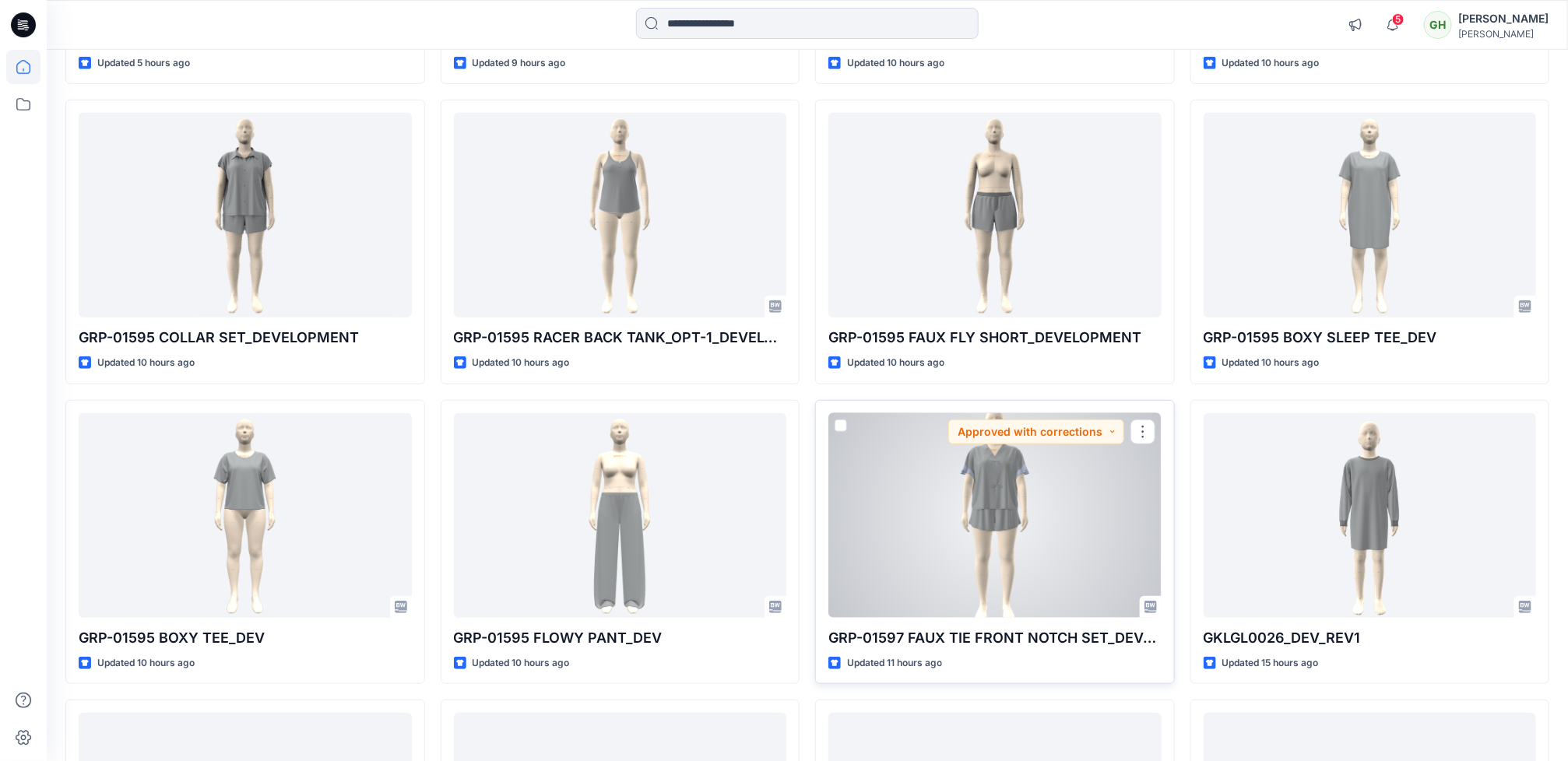
click at [998, 572] on div at bounding box center [994, 515] width 333 height 204
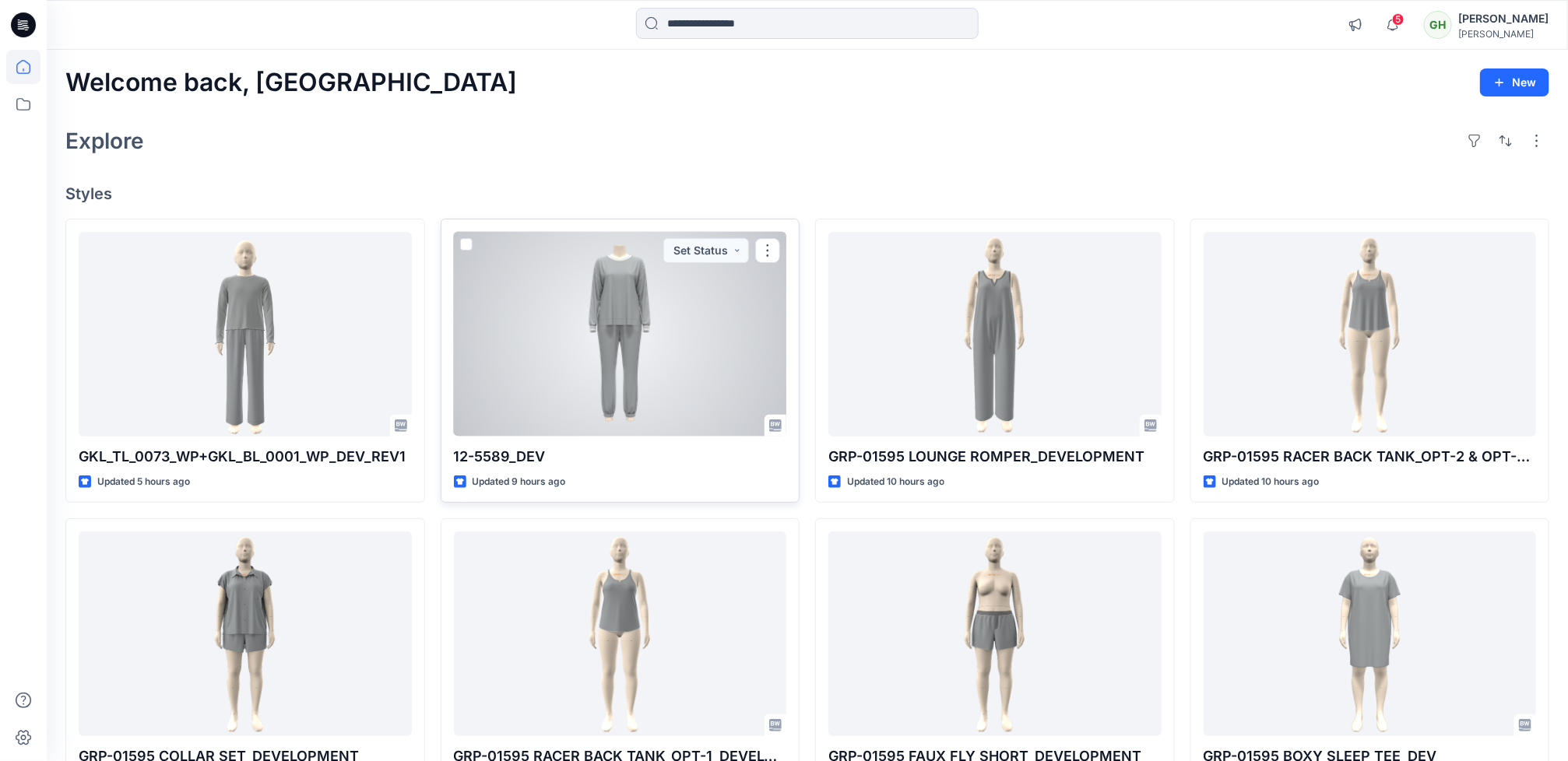
click at [571, 383] on div at bounding box center [620, 334] width 333 height 204
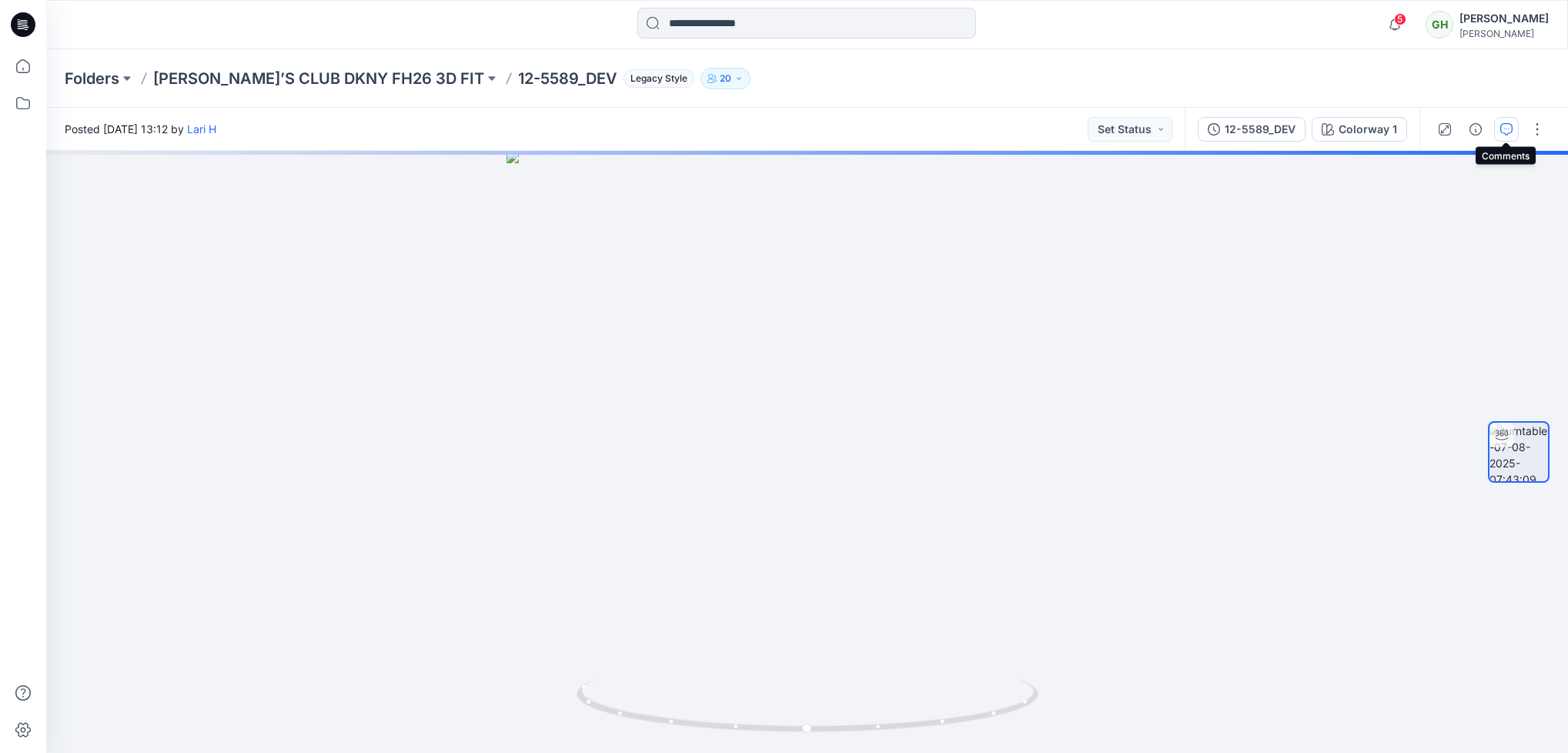
click at [1508, 133] on icon "button" at bounding box center [1506, 129] width 12 height 12
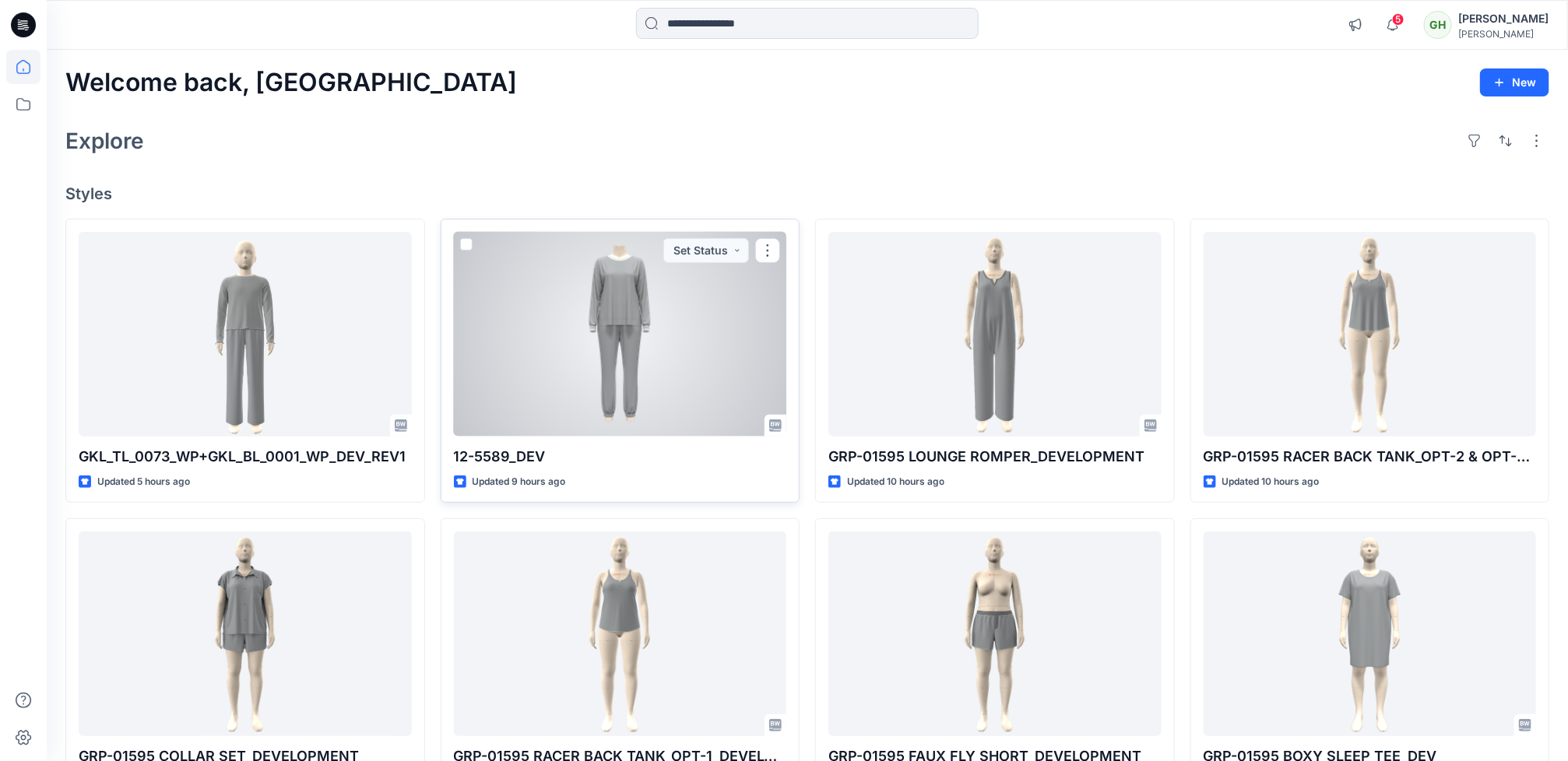
click at [570, 386] on div at bounding box center [620, 334] width 333 height 204
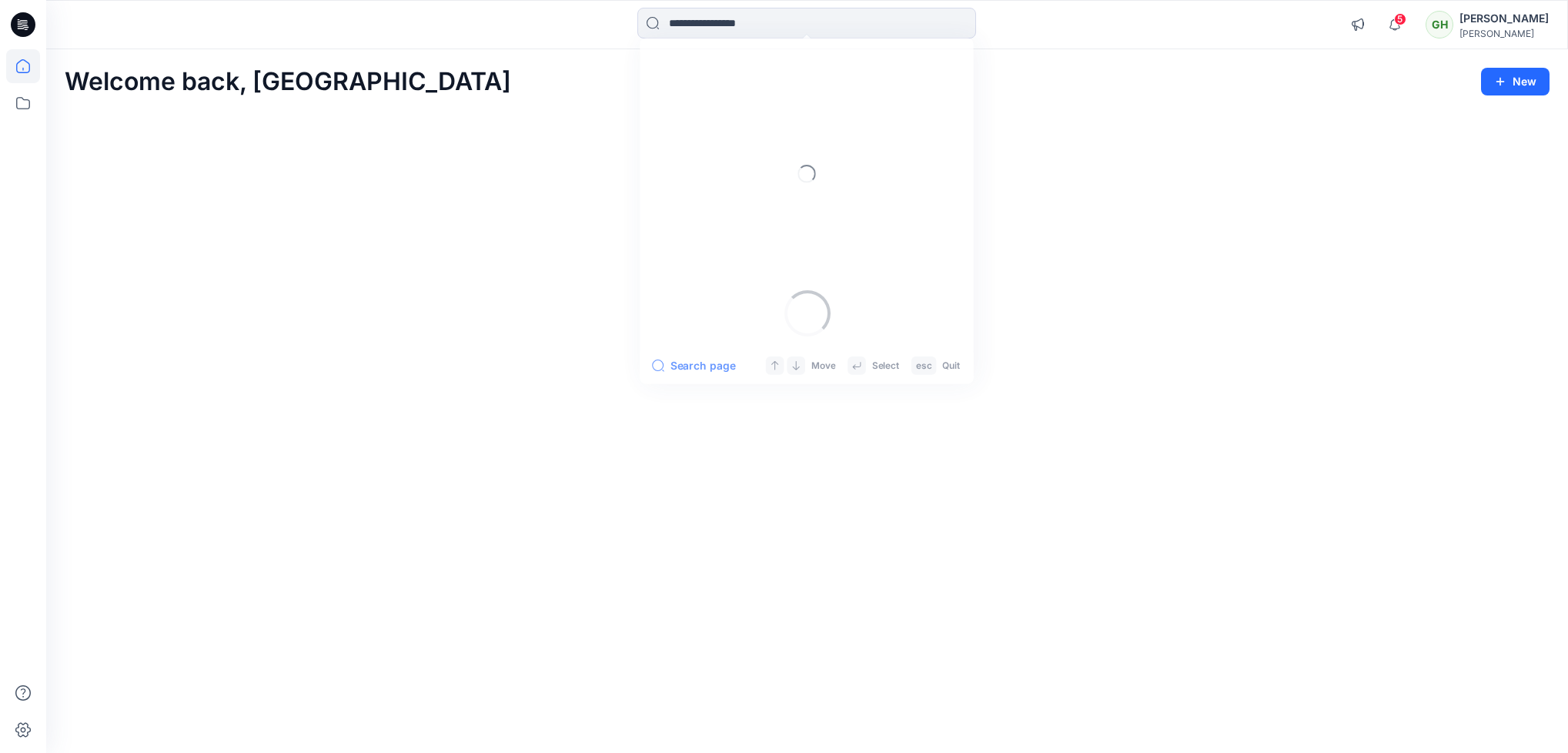
click at [700, 23] on input at bounding box center [807, 23] width 339 height 30
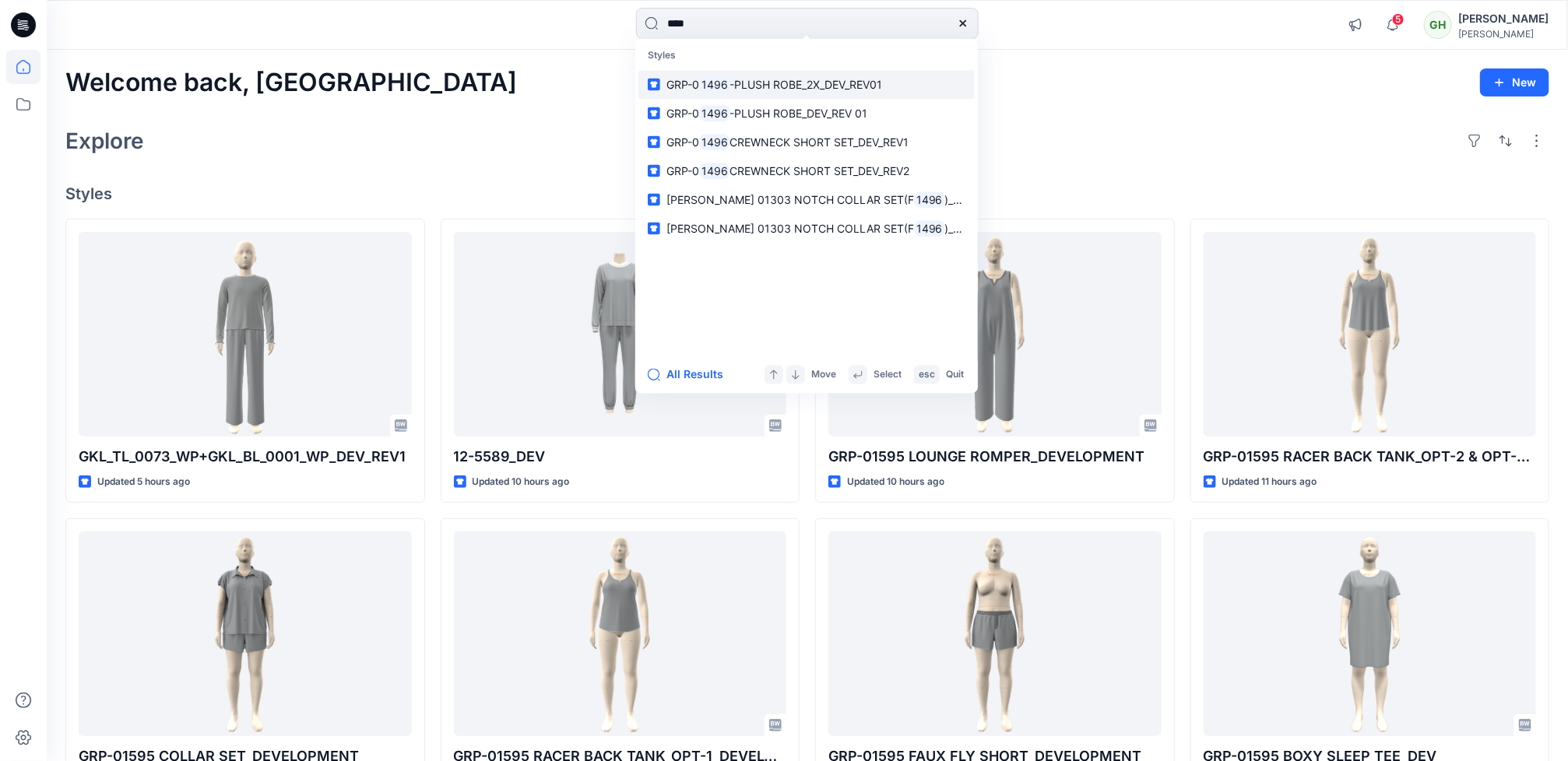
type input "****"
click at [785, 77] on p "GRP-0 1496 -PLUSH ROBE_2X_DEV_REV01" at bounding box center [774, 84] width 217 height 16
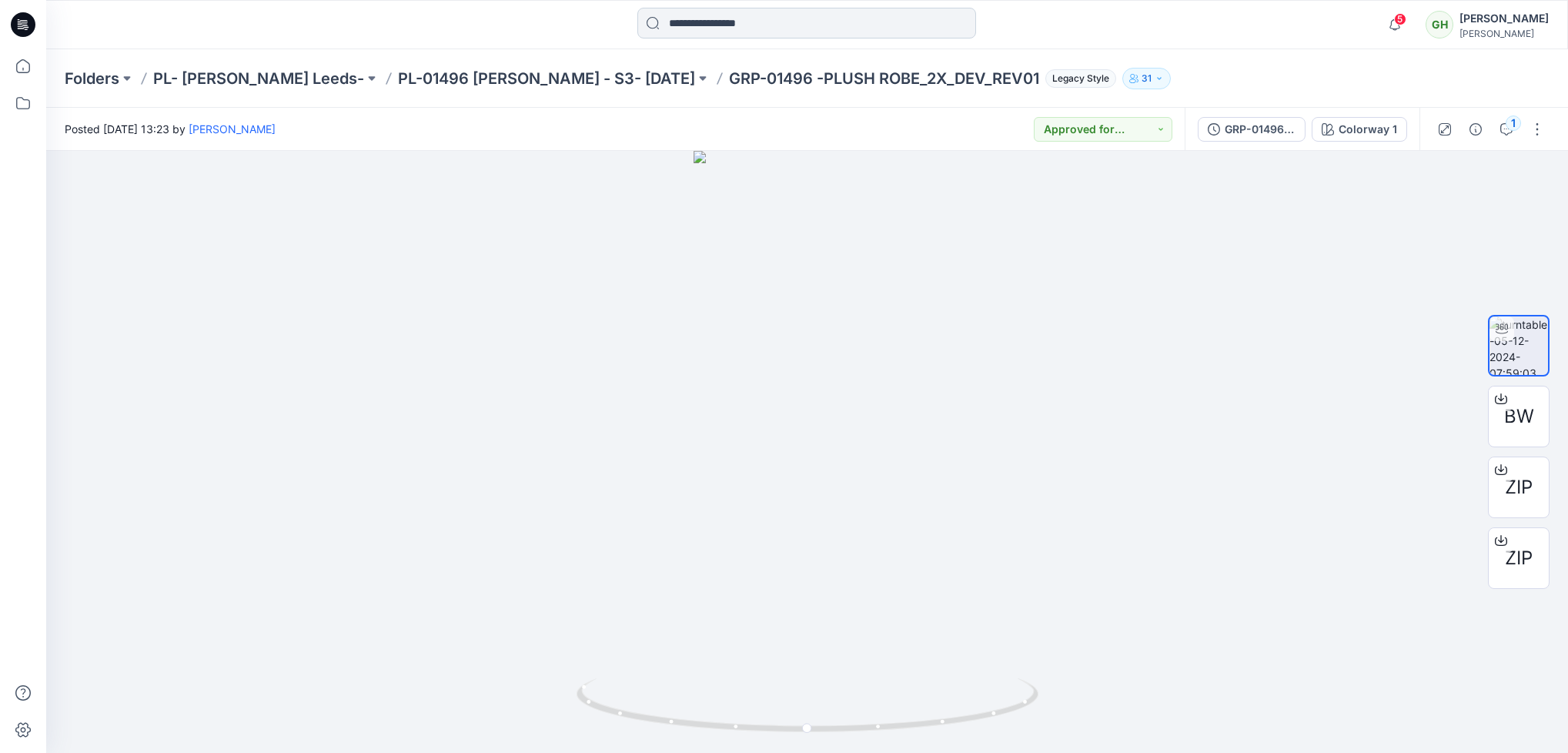
click at [710, 28] on input at bounding box center [807, 23] width 339 height 30
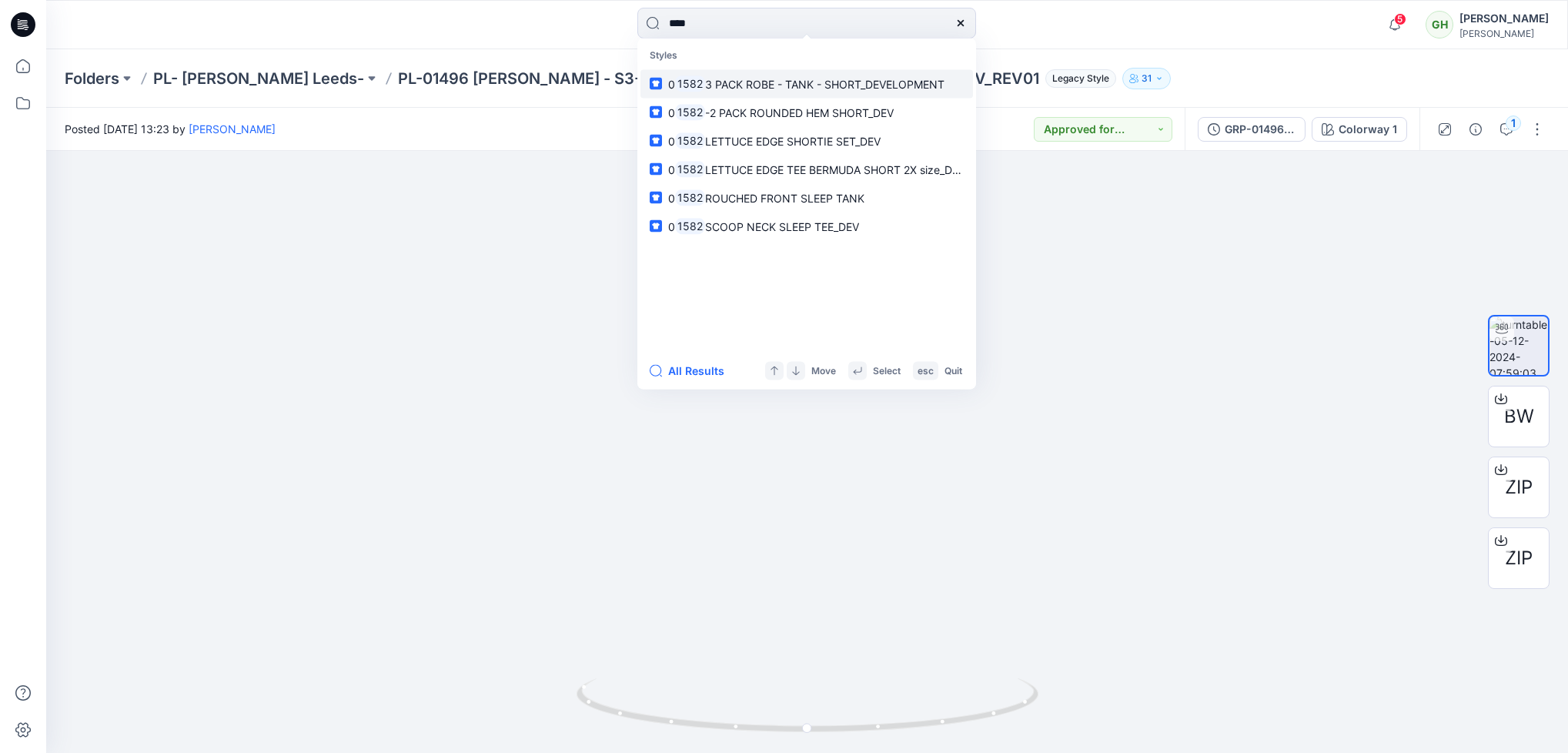
type input "****"
click at [783, 91] on p "0 1582 3 PACK ROBE - TANK - SHORT_DEVELOPMENT" at bounding box center [806, 84] width 276 height 16
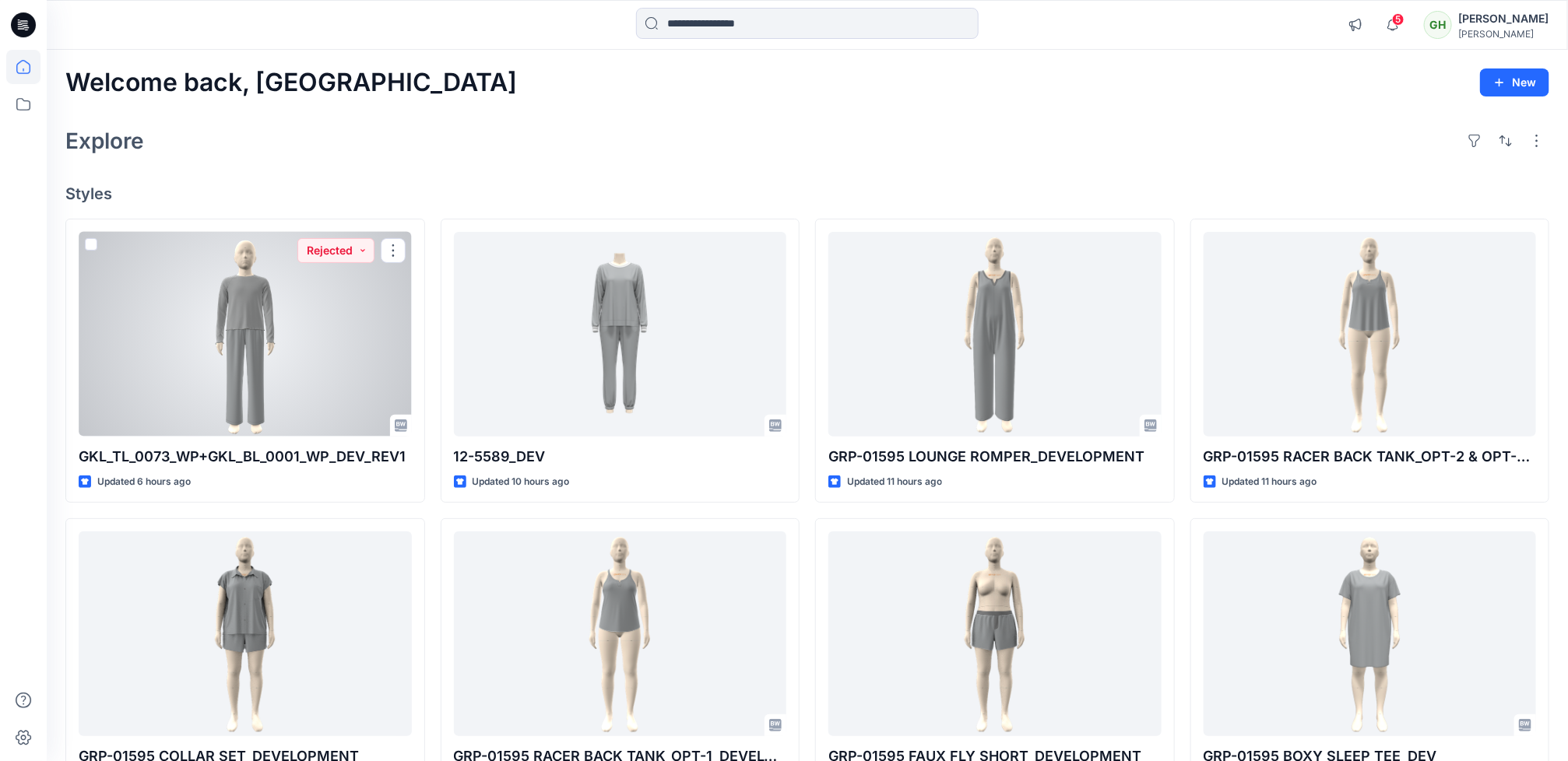
click at [303, 318] on div at bounding box center [245, 334] width 333 height 204
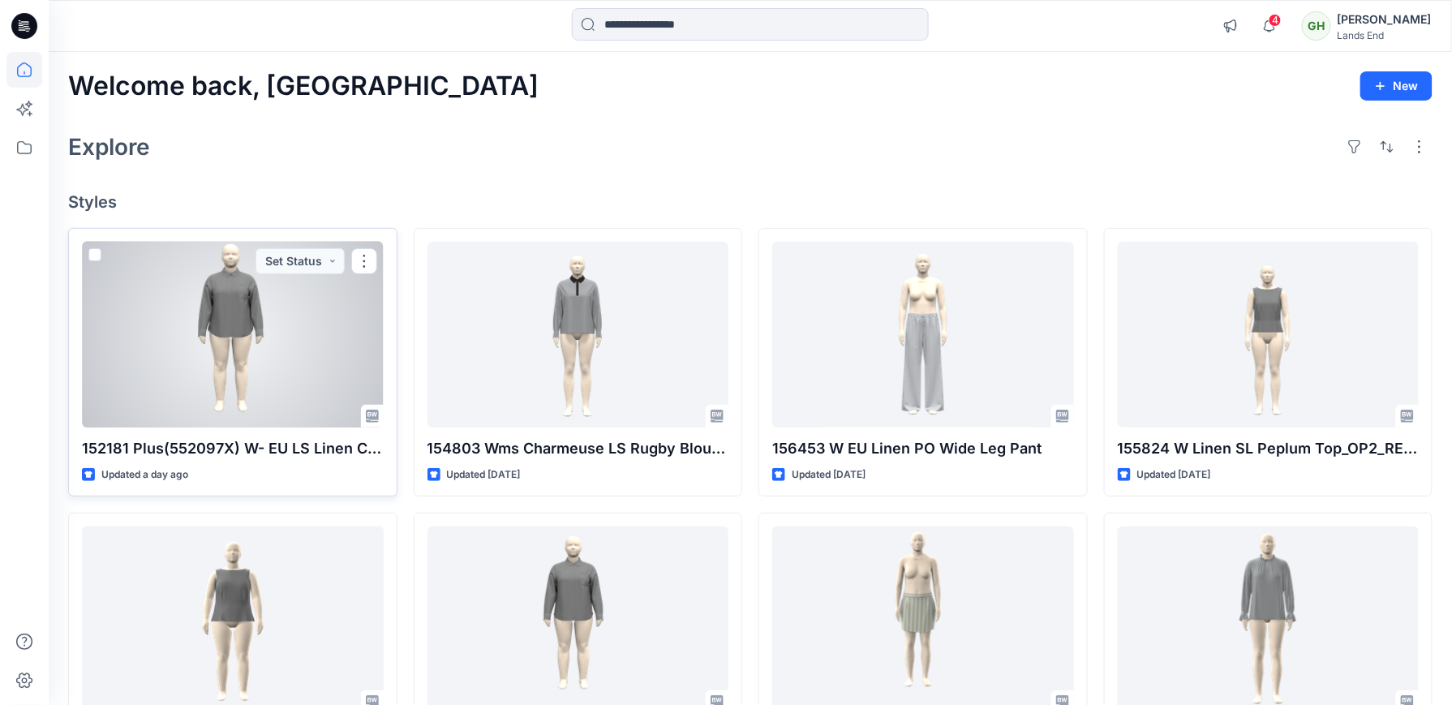
click at [238, 394] on div at bounding box center [233, 335] width 302 height 186
